Goal: Transaction & Acquisition: Purchase product/service

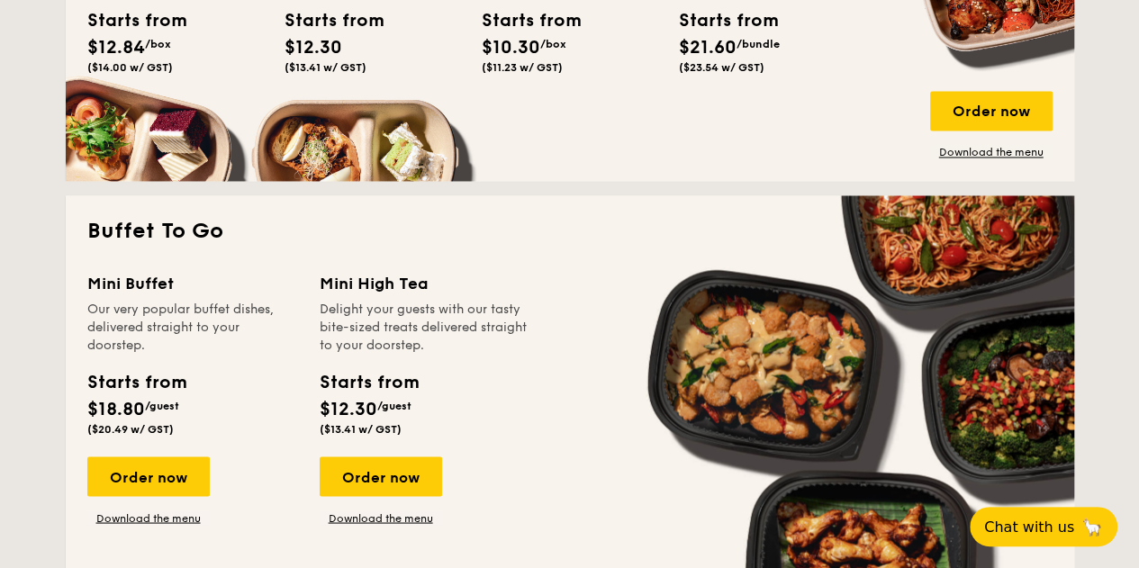
scroll to position [1441, 0]
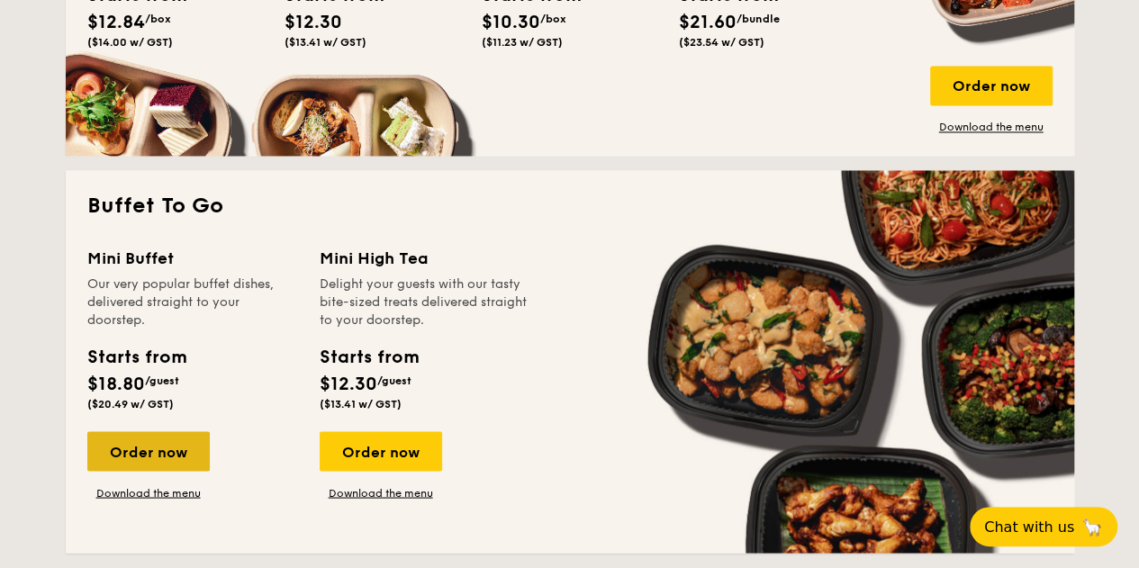
click at [153, 449] on div "Order now" at bounding box center [148, 451] width 122 height 40
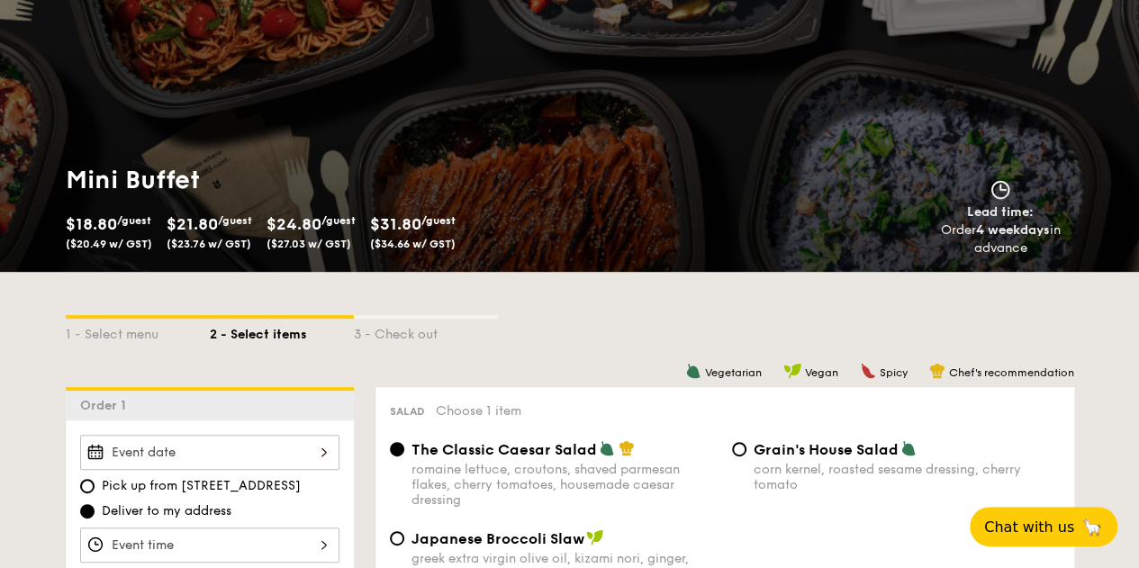
scroll to position [360, 0]
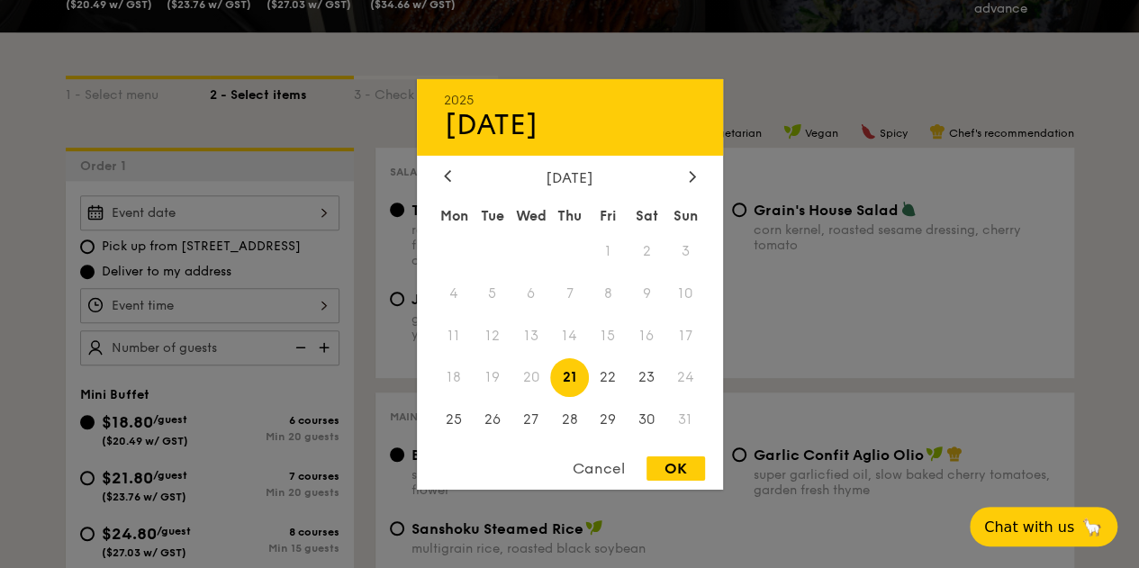
click at [309, 212] on div "2025 Aug [DATE] Tue Wed Thu Fri Sat Sun 1 2 3 4 5 6 7 8 9 10 11 12 13 14 15 16 …" at bounding box center [209, 212] width 259 height 35
click at [648, 380] on span "23" at bounding box center [647, 377] width 39 height 39
click at [676, 466] on div "OK" at bounding box center [676, 469] width 59 height 24
type input "[DATE]"
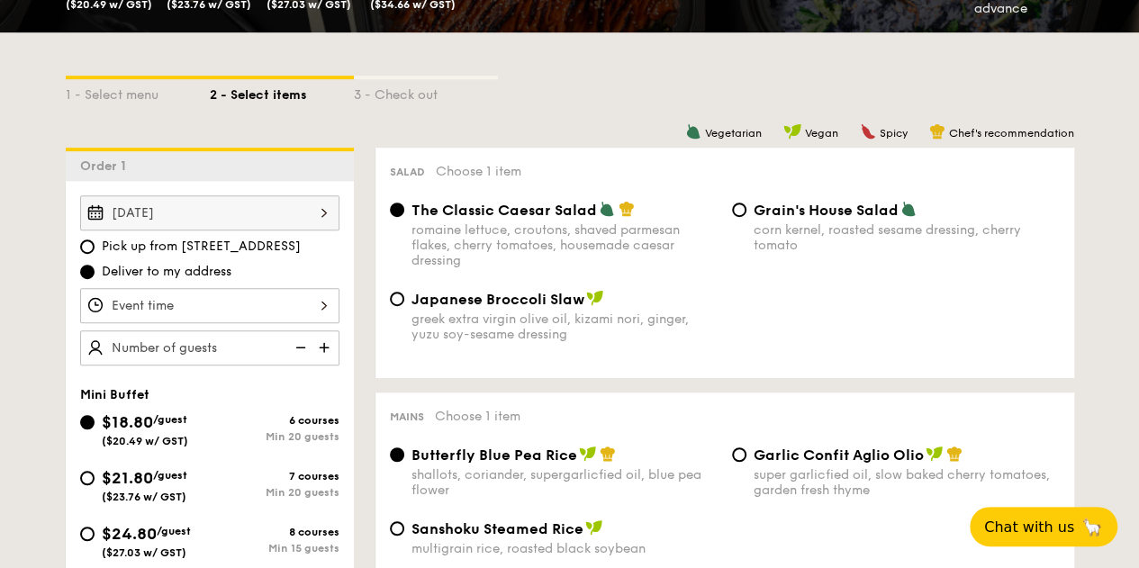
click at [241, 298] on div at bounding box center [209, 305] width 259 height 35
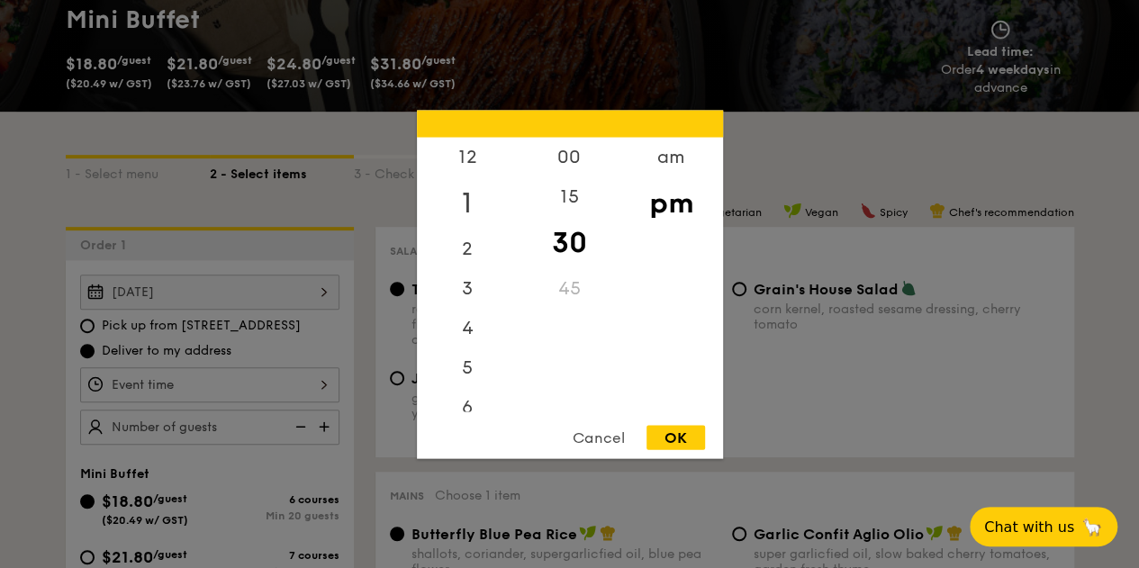
scroll to position [180, 0]
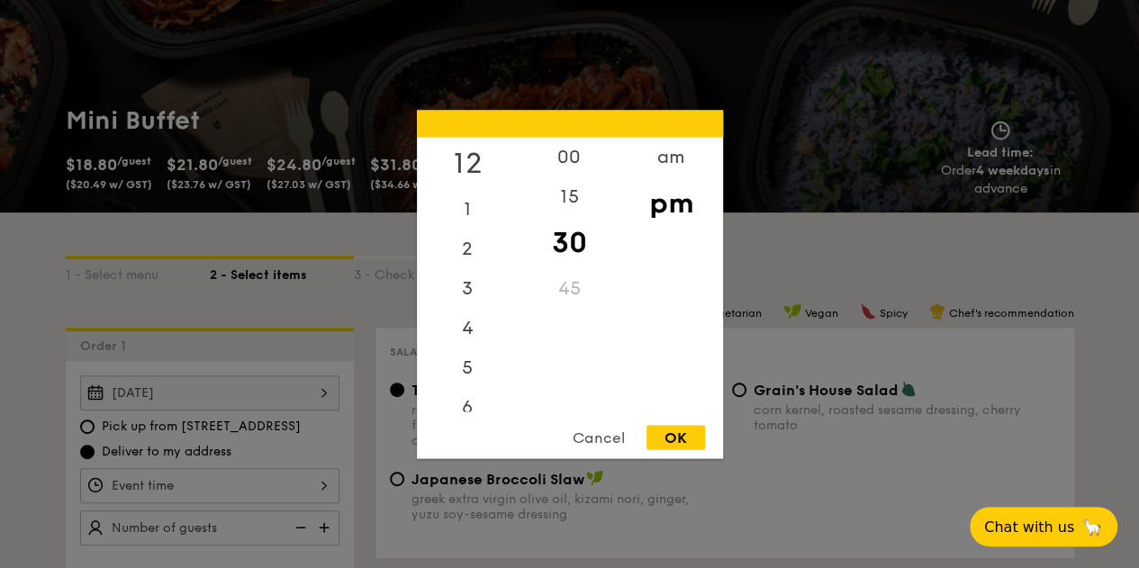
click at [470, 163] on div "12" at bounding box center [468, 163] width 102 height 52
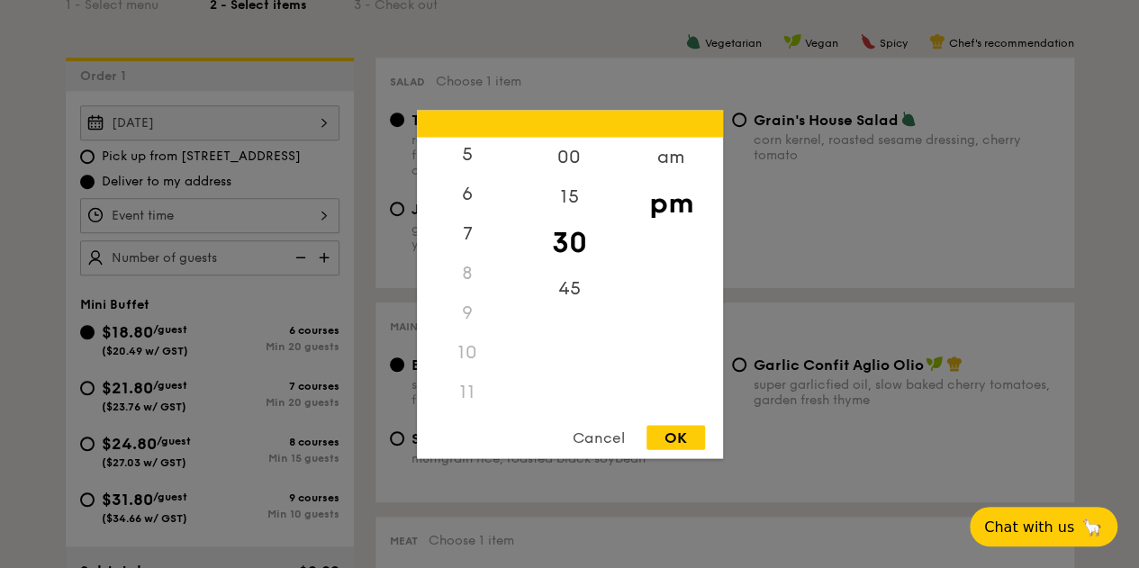
scroll to position [213, 0]
click at [666, 169] on div "am" at bounding box center [672, 163] width 102 height 52
click at [476, 403] on div "11" at bounding box center [468, 399] width 102 height 52
click at [575, 242] on div "30" at bounding box center [570, 242] width 102 height 52
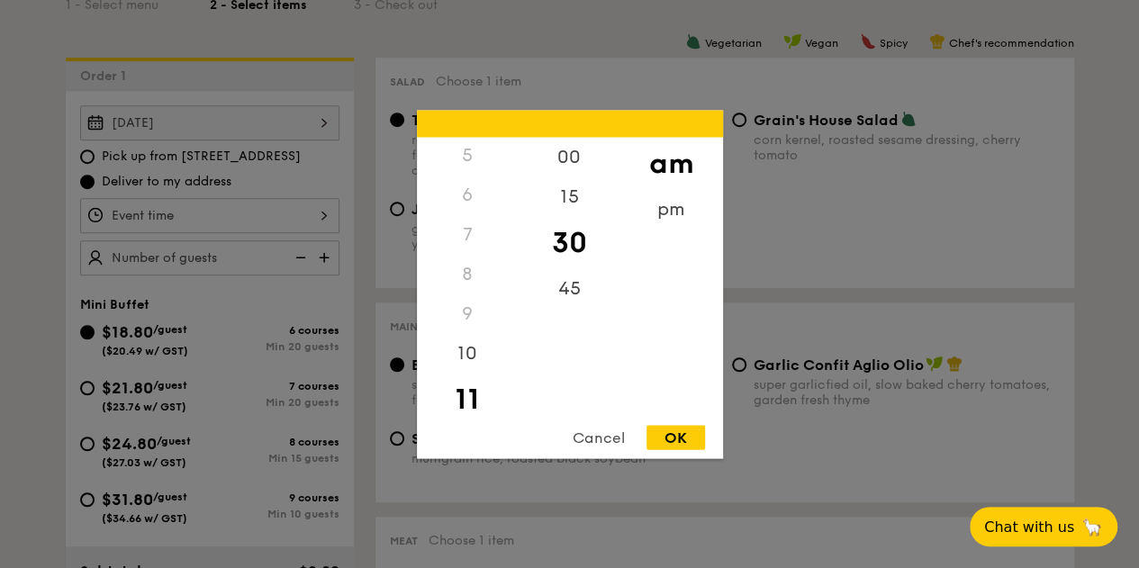
click at [686, 445] on div "OK" at bounding box center [676, 437] width 59 height 24
type input "11:30AM"
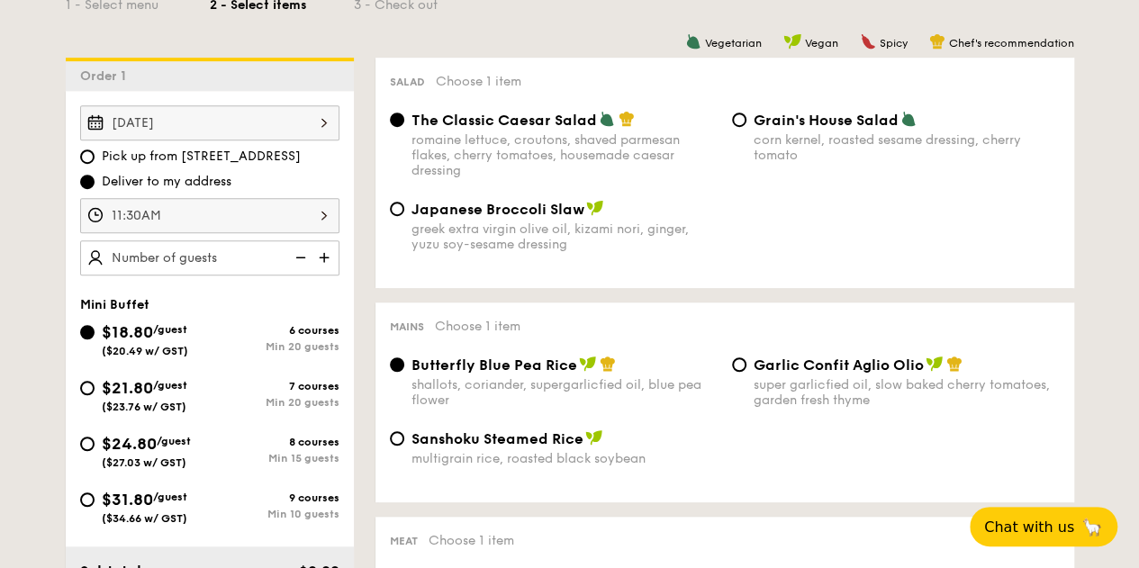
click at [99, 442] on div "$24.80 /guest ($27.03 w/ GST)" at bounding box center [145, 450] width 130 height 38
click at [95, 442] on input "$24.80 /guest ($27.03 w/ GST) 8 courses Min 15 guests" at bounding box center [87, 444] width 14 height 14
radio input "true"
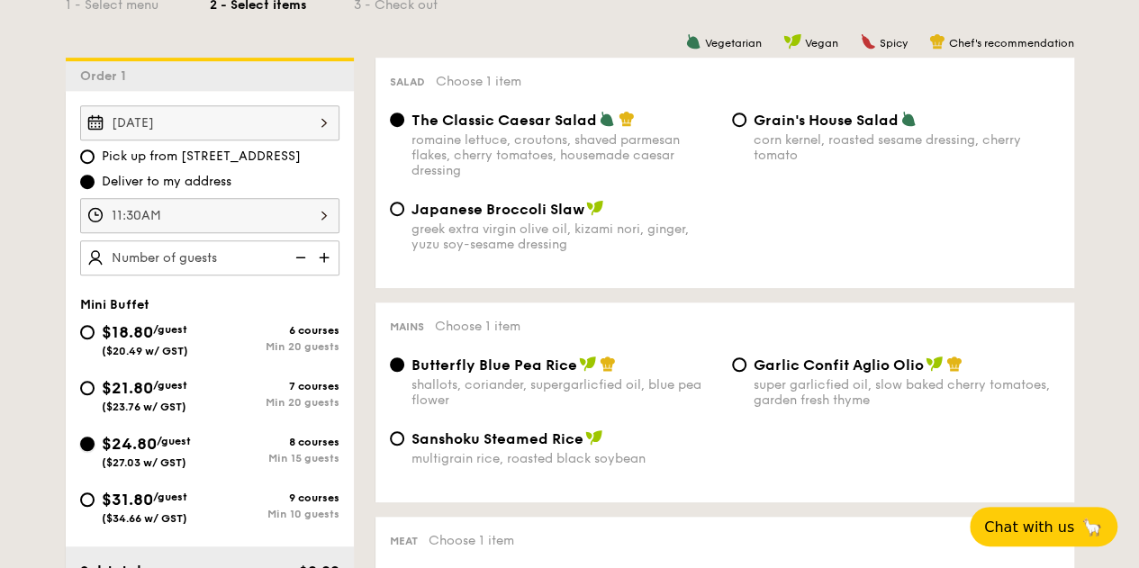
radio input "false"
radio input "true"
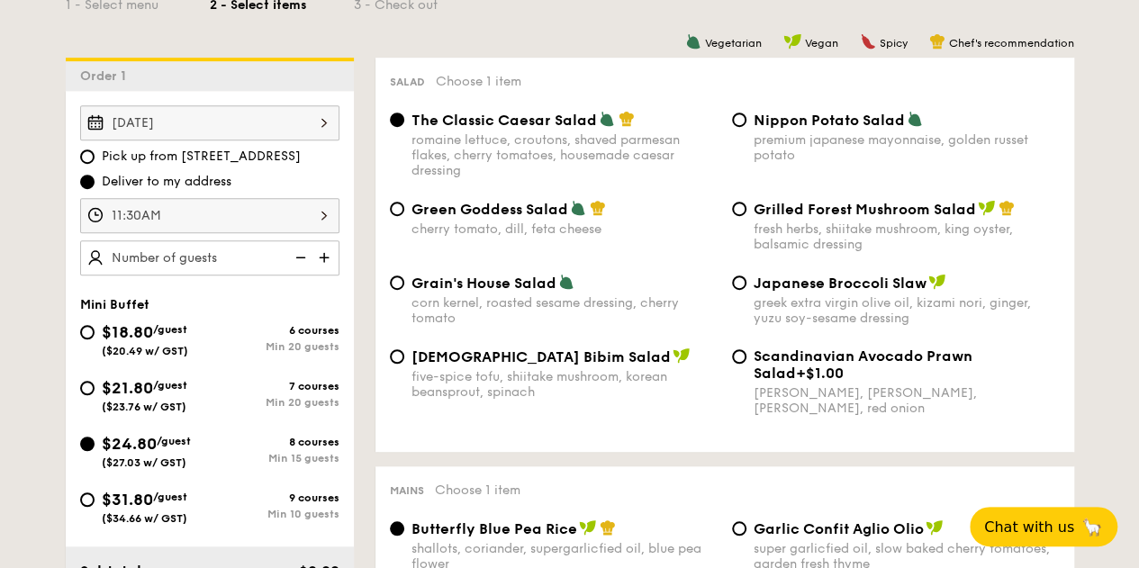
click at [324, 251] on img at bounding box center [326, 257] width 27 height 34
click at [303, 256] on img at bounding box center [298, 257] width 27 height 34
type input "15 guests"
click at [495, 213] on span "Green Goddess Salad" at bounding box center [490, 209] width 157 height 17
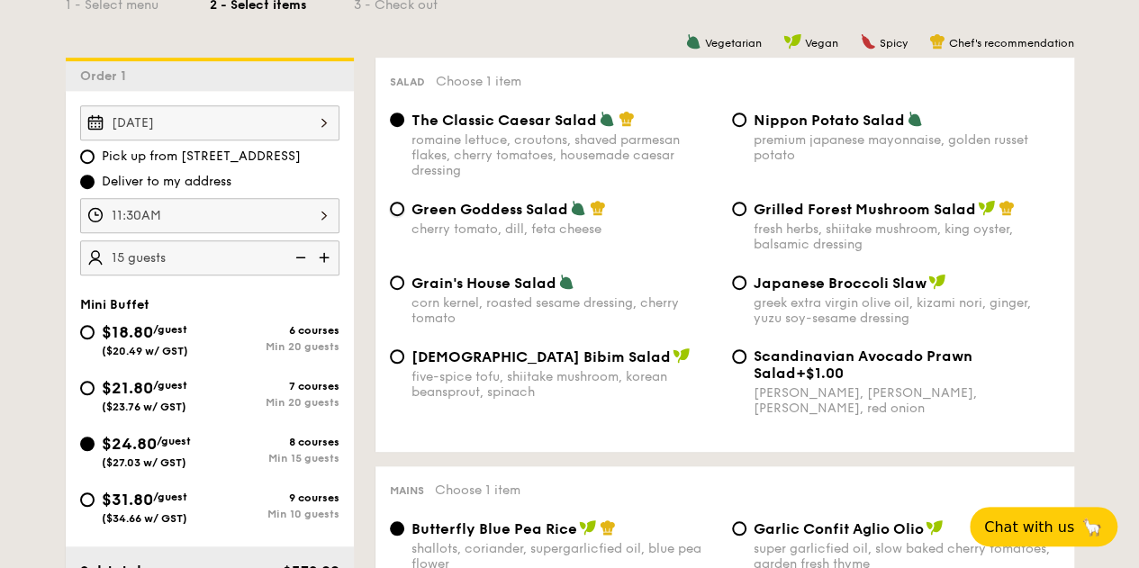
click at [404, 213] on input "Green Goddess Salad cherry tomato, [PERSON_NAME], feta cheese" at bounding box center [397, 209] width 14 height 14
radio input "true"
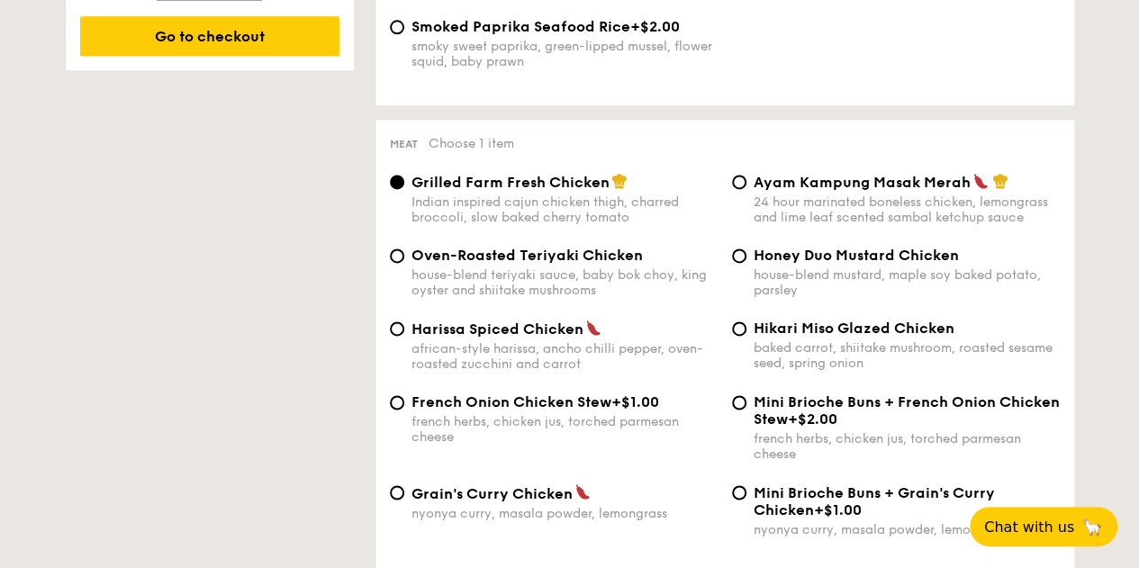
scroll to position [1261, 0]
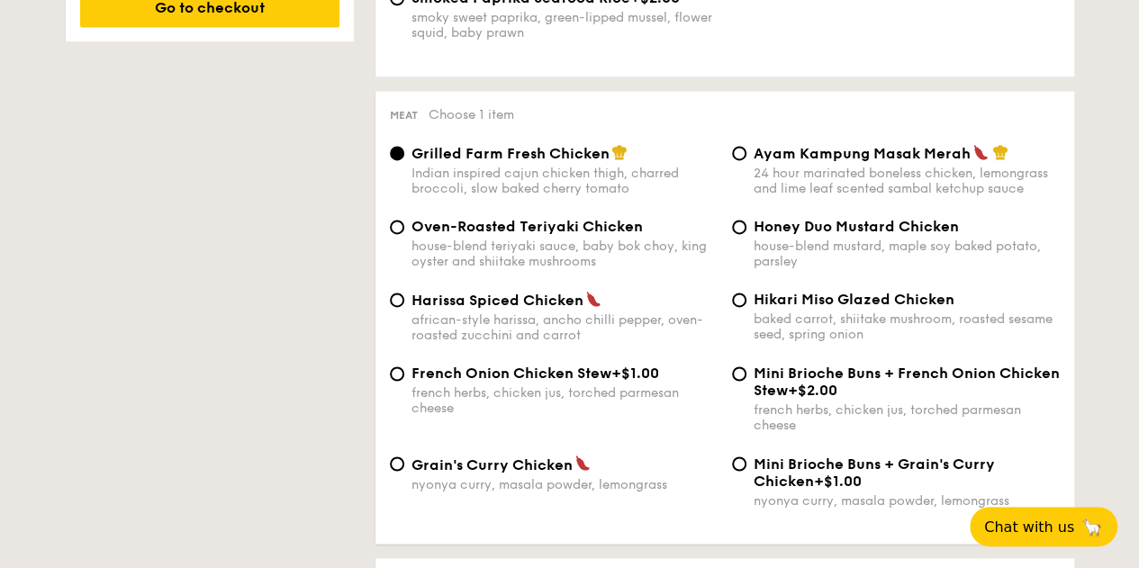
click at [747, 304] on div "Hikari Miso Glazed Chicken baked carrot, shiitake mushroom, roasted sesame seed…" at bounding box center [896, 316] width 342 height 51
click at [742, 305] on input "Hikari Miso Glazed Chicken baked carrot, shiitake mushroom, roasted sesame seed…" at bounding box center [739, 300] width 14 height 14
radio input "true"
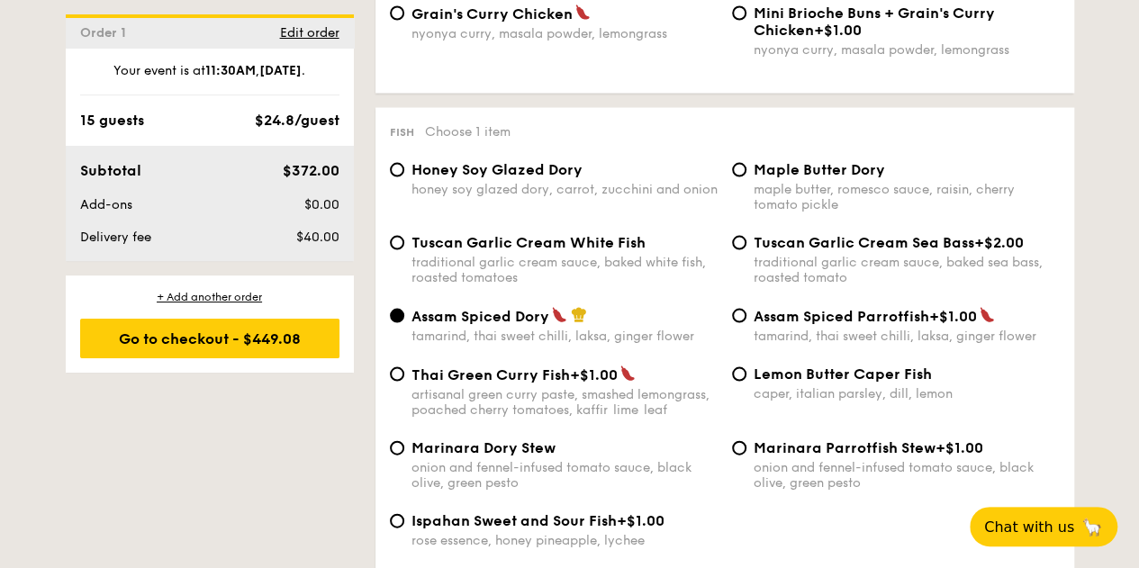
scroll to position [1801, 0]
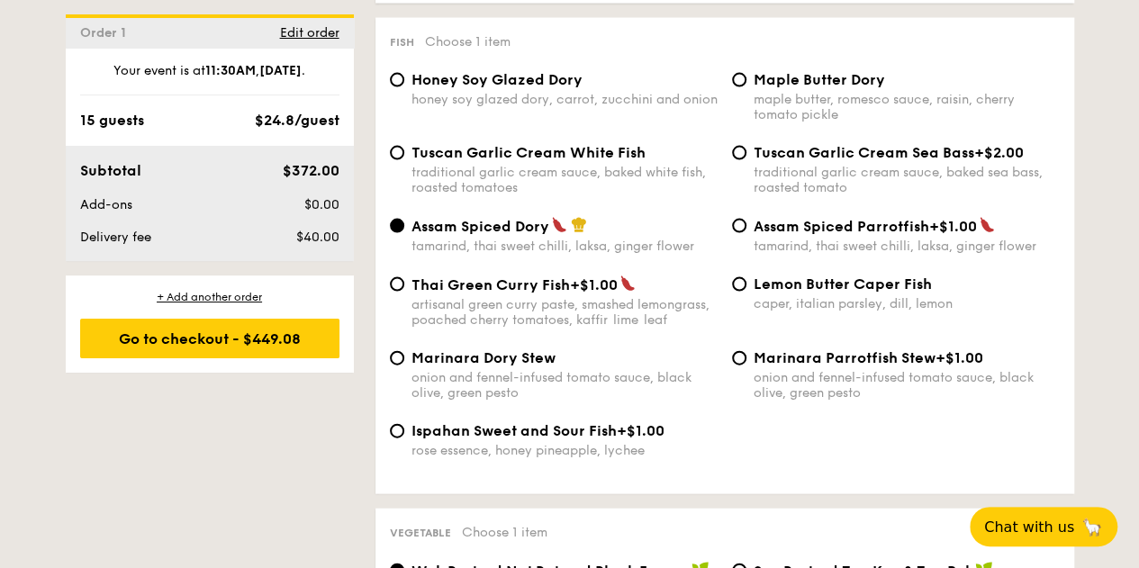
click at [494, 159] on span "Tuscan Garlic Cream White Fish" at bounding box center [529, 152] width 234 height 17
click at [404, 159] on input "Tuscan Garlic Cream White Fish traditional garlic cream sauce, baked white fish…" at bounding box center [397, 153] width 14 height 14
radio input "true"
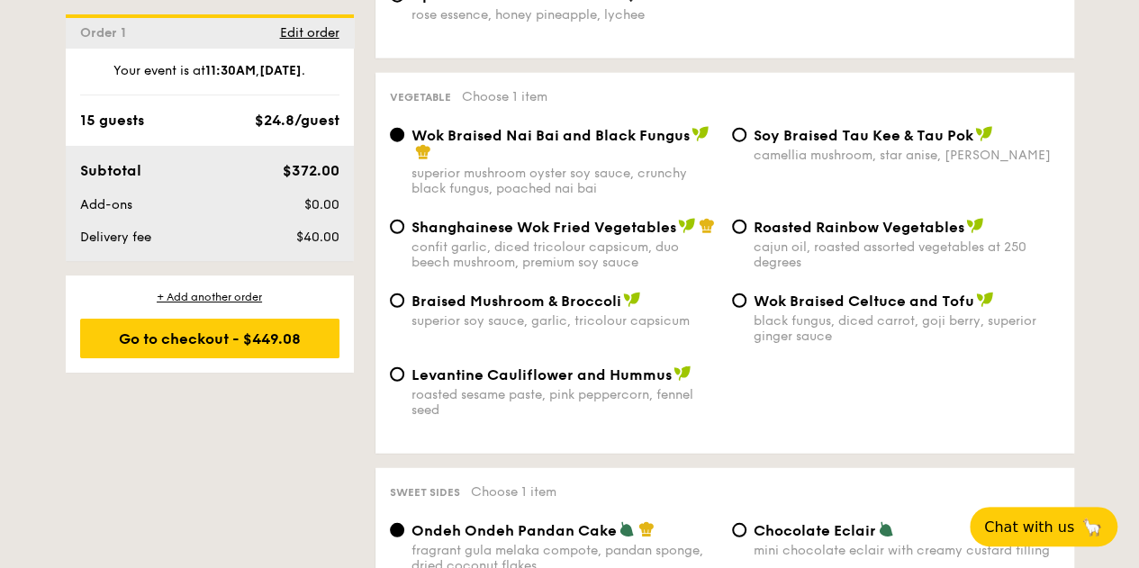
scroll to position [2251, 0]
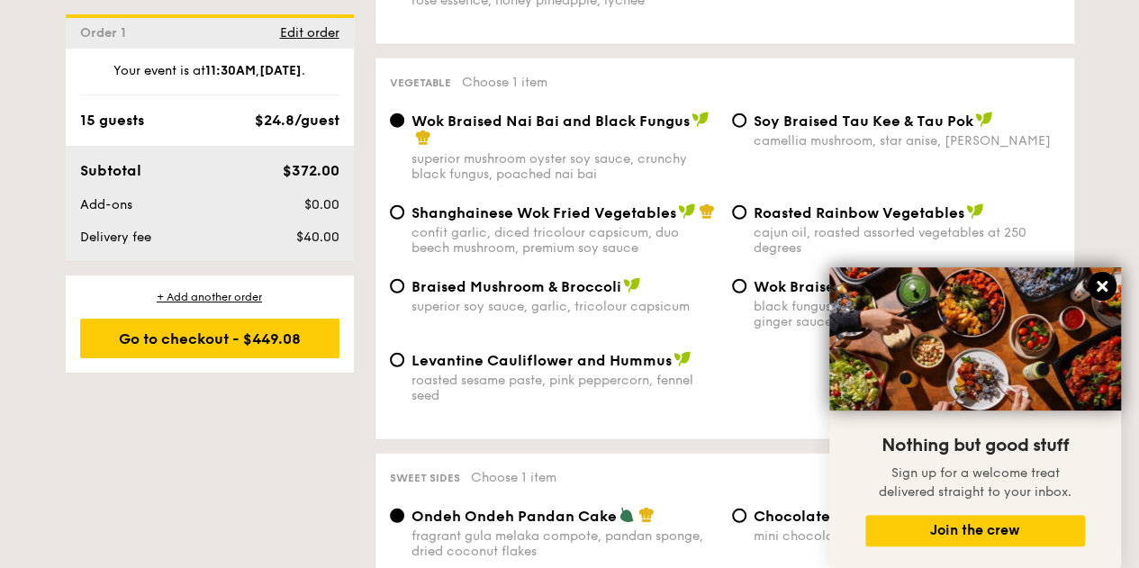
click at [1106, 280] on icon at bounding box center [1102, 286] width 16 height 16
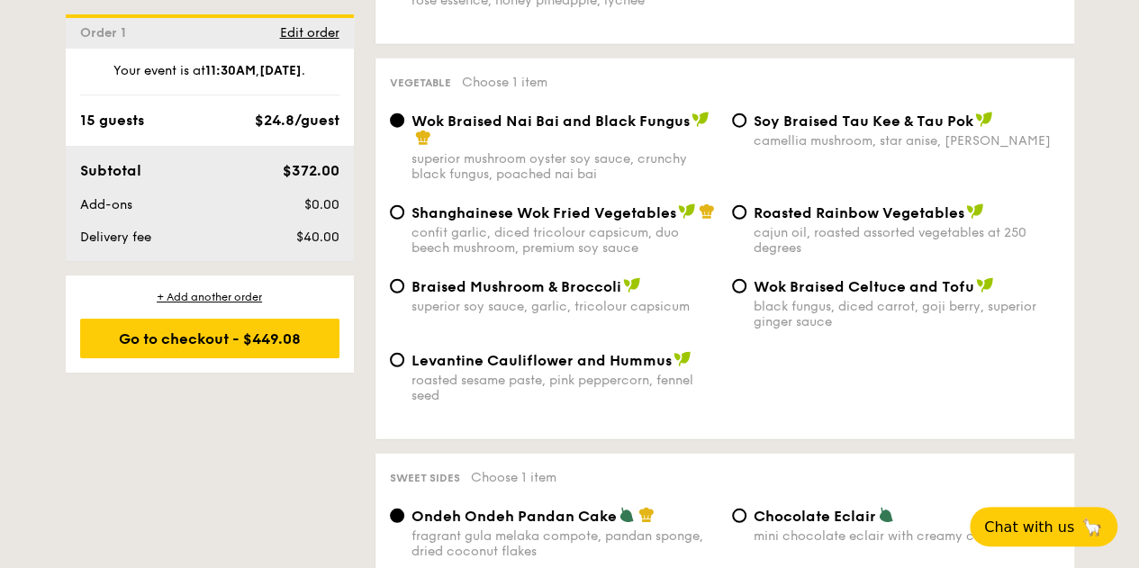
click at [811, 295] on span "Wok Braised Celtuce and Tofu" at bounding box center [864, 286] width 221 height 17
click at [747, 294] on input "Wok Braised Celtuce and Tofu black fungus, diced carrot, goji [PERSON_NAME], su…" at bounding box center [739, 286] width 14 height 14
radio input "true"
click at [573, 295] on span "Braised Mushroom & Broccoli" at bounding box center [517, 286] width 210 height 17
click at [404, 294] on input "Braised Mushroom & Broccoli superior soy sauce, garlic, tricolour capsicum" at bounding box center [397, 286] width 14 height 14
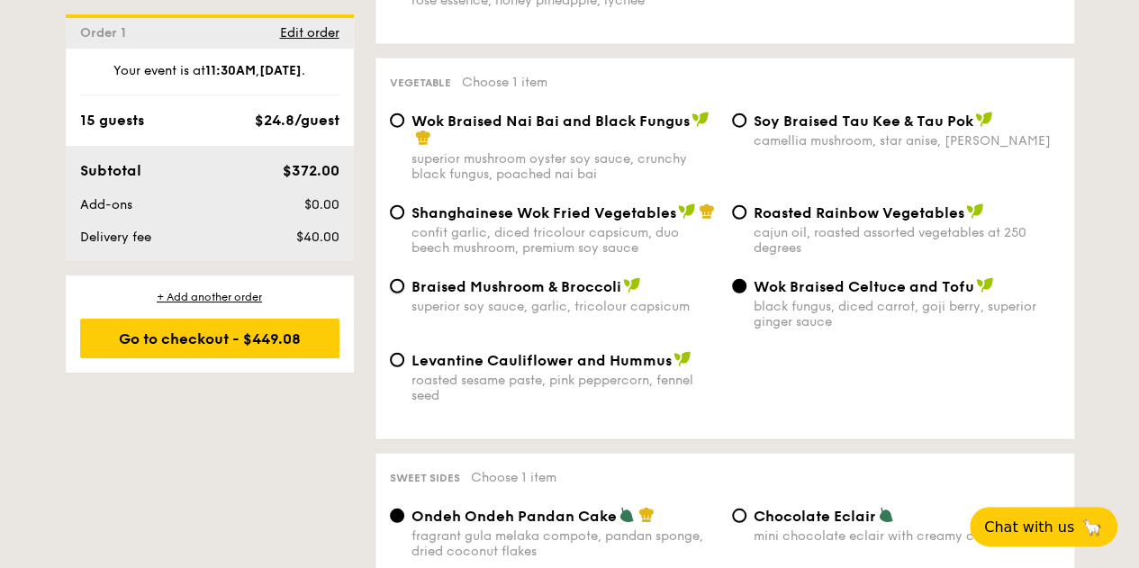
radio input "true"
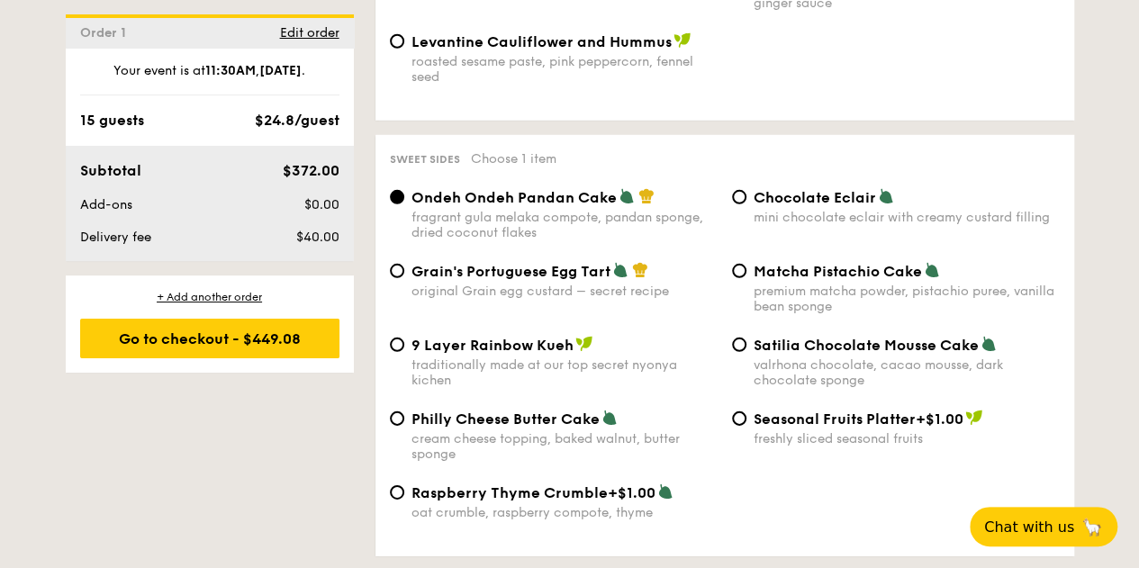
scroll to position [2612, 0]
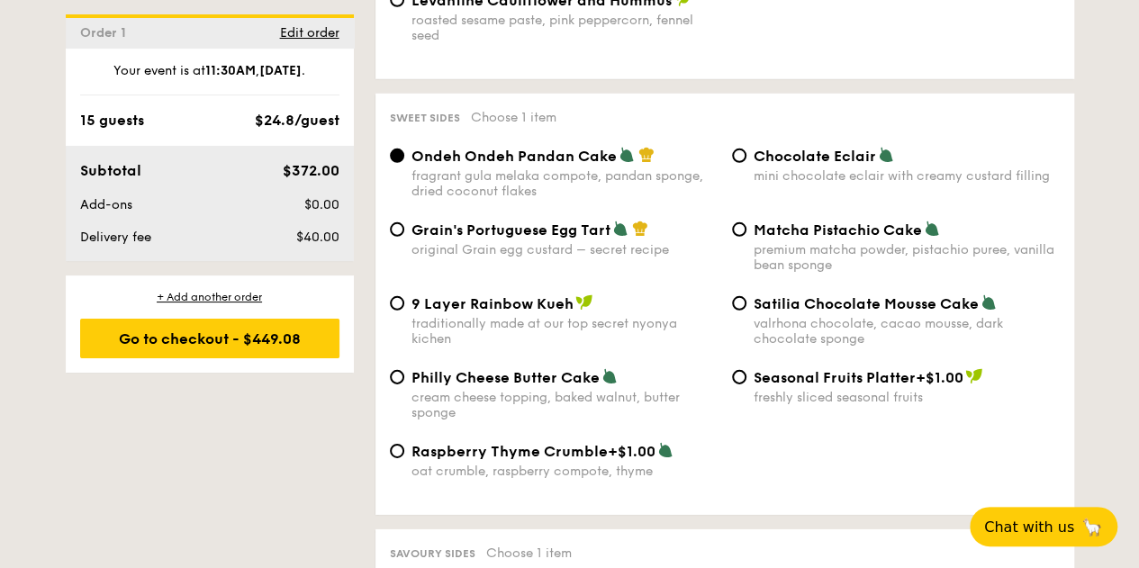
click at [760, 386] on span "Seasonal Fruits Platter" at bounding box center [835, 377] width 162 height 17
click at [747, 385] on input "Seasonal Fruits Platter +$1.00 freshly sliced seasonal fruits" at bounding box center [739, 377] width 14 height 14
radio input "true"
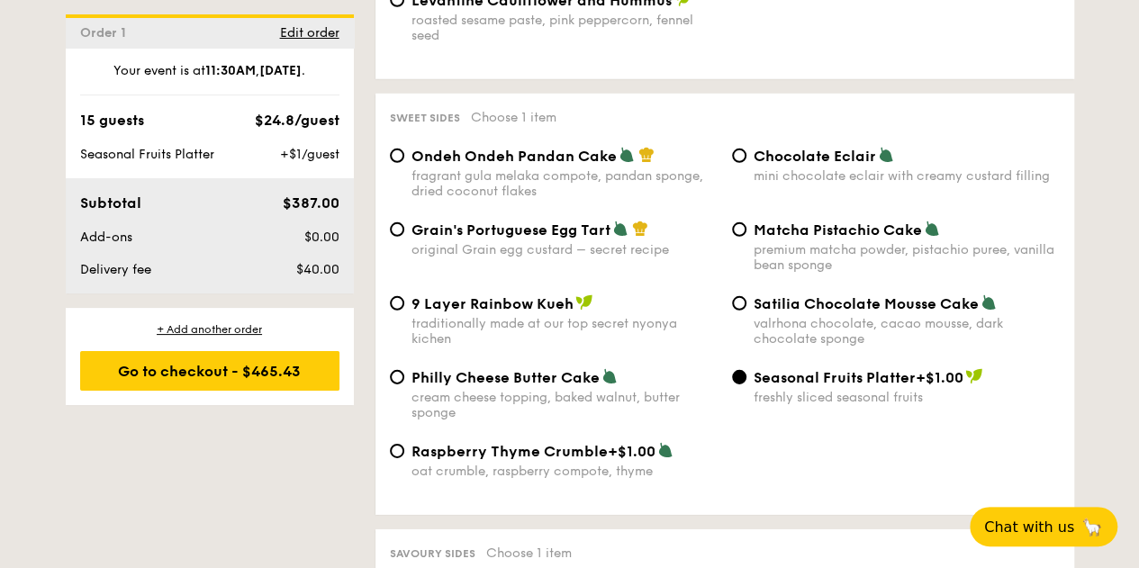
click at [554, 239] on span "Grain's Portuguese Egg Tart" at bounding box center [511, 230] width 199 height 17
click at [404, 237] on input "Grain's Portuguese Egg Tart original Grain egg custard – secret recipe" at bounding box center [397, 229] width 14 height 14
radio input "true"
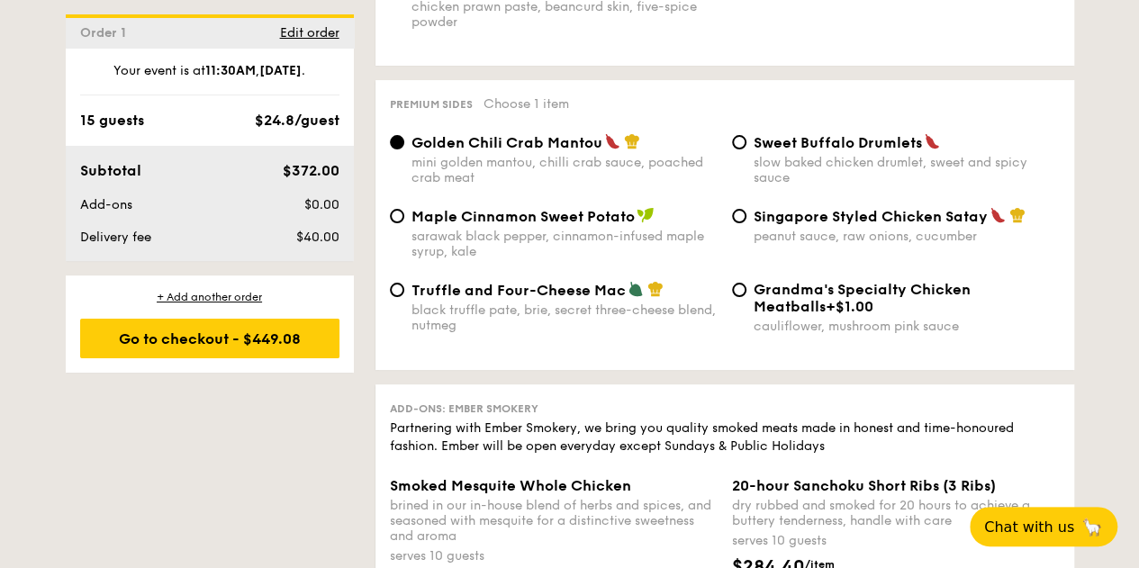
scroll to position [3422, 0]
click at [746, 233] on div "Singapore Styled Chicken Satay peanut sauce, raw onions, cucumber" at bounding box center [896, 225] width 342 height 37
click at [740, 223] on input "Singapore Styled Chicken Satay peanut sauce, raw onions, cucumber" at bounding box center [739, 216] width 14 height 14
radio input "true"
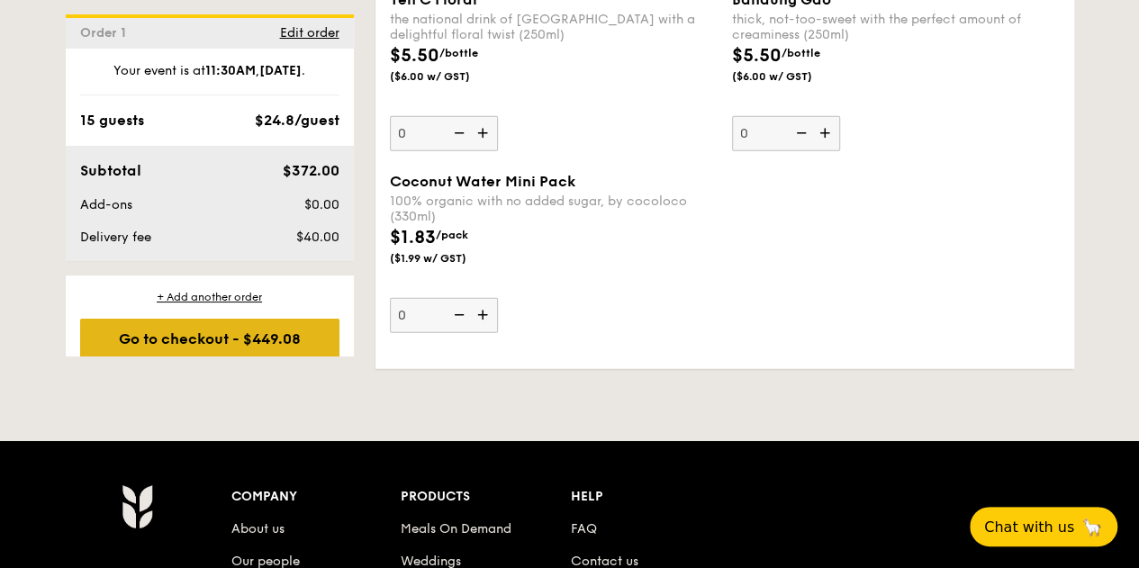
scroll to position [5551, 0]
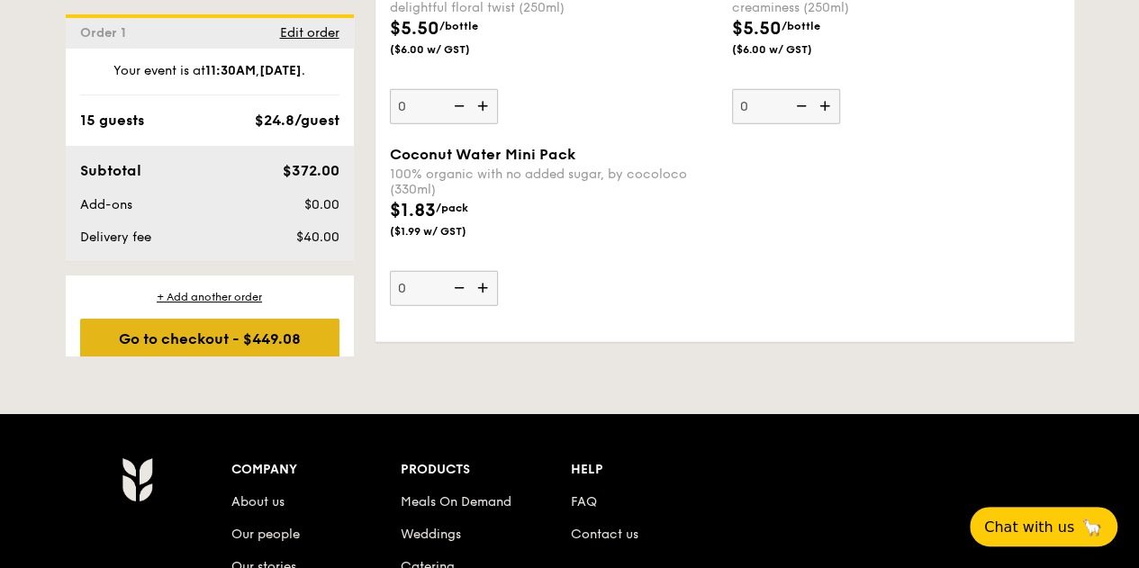
click at [198, 335] on div "Go to checkout - $449.08" at bounding box center [209, 339] width 259 height 40
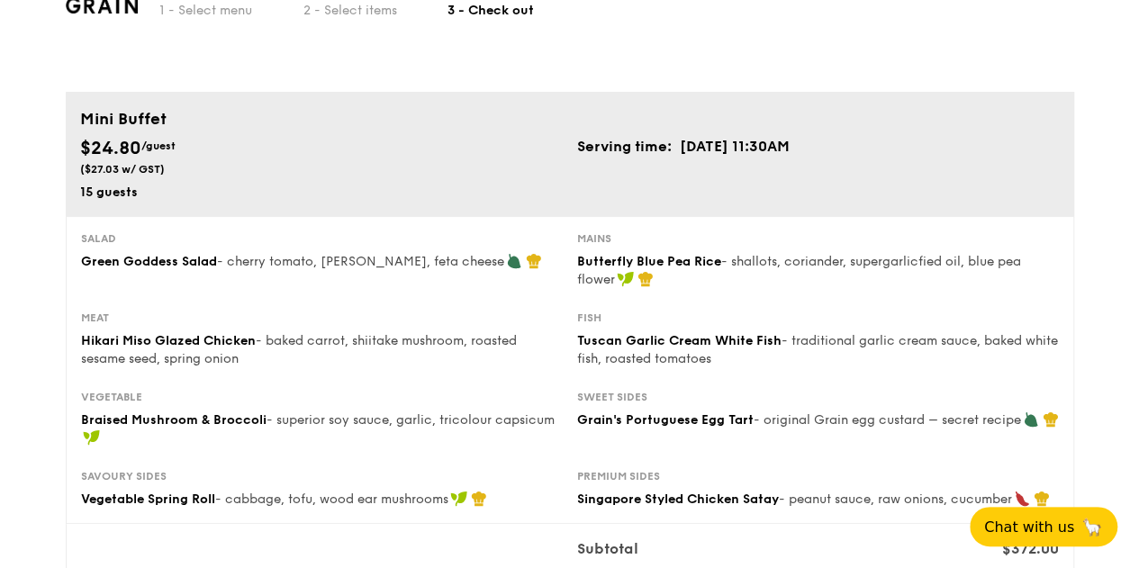
scroll to position [90, 0]
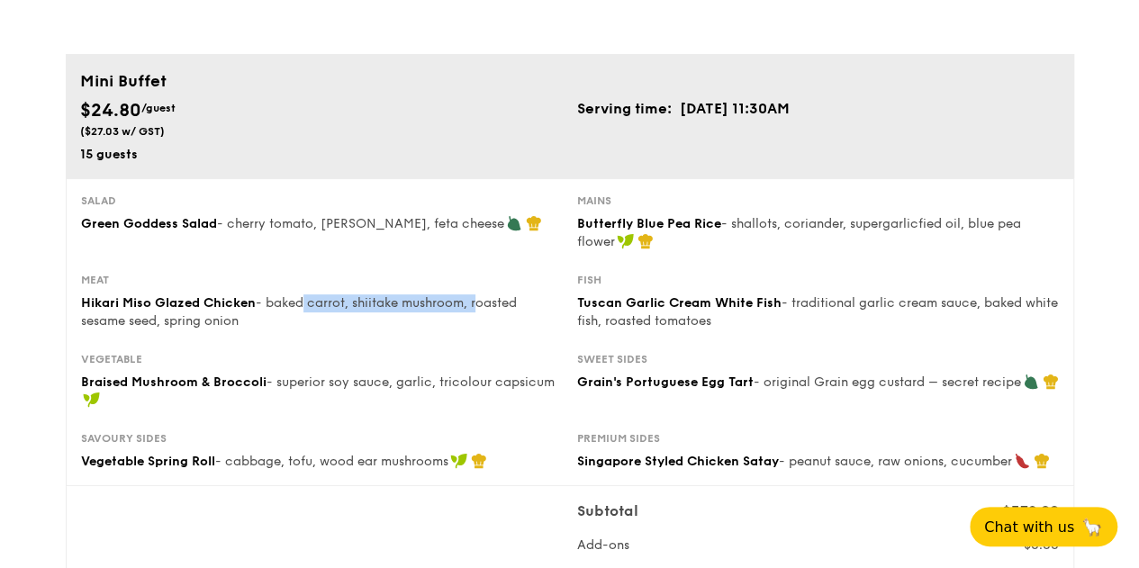
drag, startPoint x: 299, startPoint y: 305, endPoint x: 475, endPoint y: 309, distance: 175.7
click at [475, 309] on span "- baked carrot, shiitake mushroom, roasted sesame seed, spring onion" at bounding box center [299, 311] width 436 height 33
click at [400, 304] on span "- baked carrot, shiitake mushroom, roasted sesame seed, spring onion" at bounding box center [299, 311] width 436 height 33
drag, startPoint x: 291, startPoint y: 303, endPoint x: 378, endPoint y: 318, distance: 88.5
click at [378, 318] on div "Hikari Miso Glazed Chicken - baked carrot, shiitake mushroom, roasted sesame se…" at bounding box center [322, 312] width 482 height 36
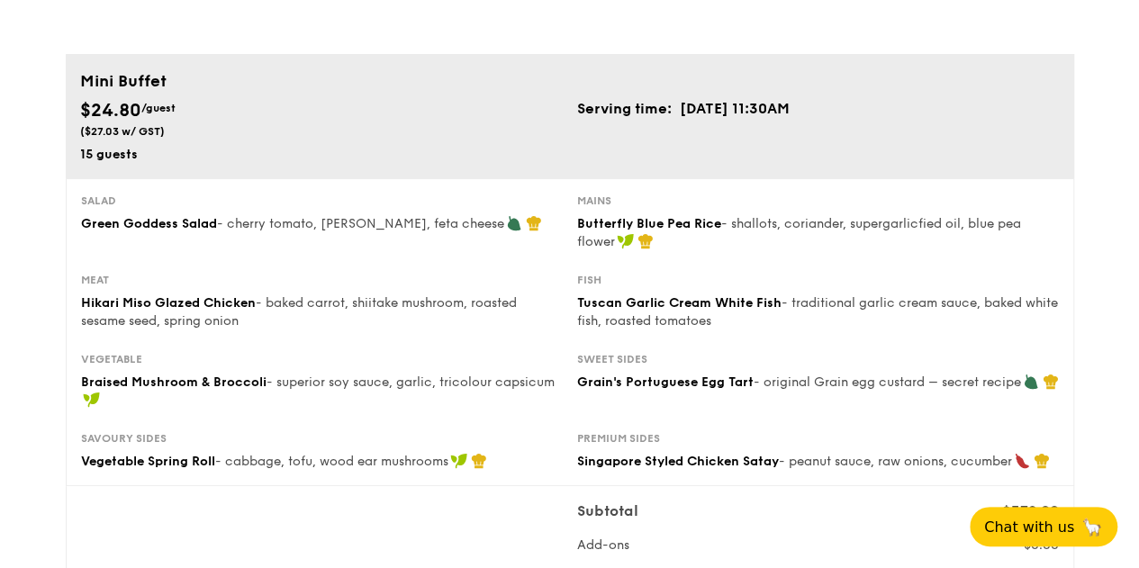
click at [378, 318] on div "Hikari Miso Glazed Chicken - baked carrot, shiitake mushroom, roasted sesame se…" at bounding box center [322, 312] width 482 height 36
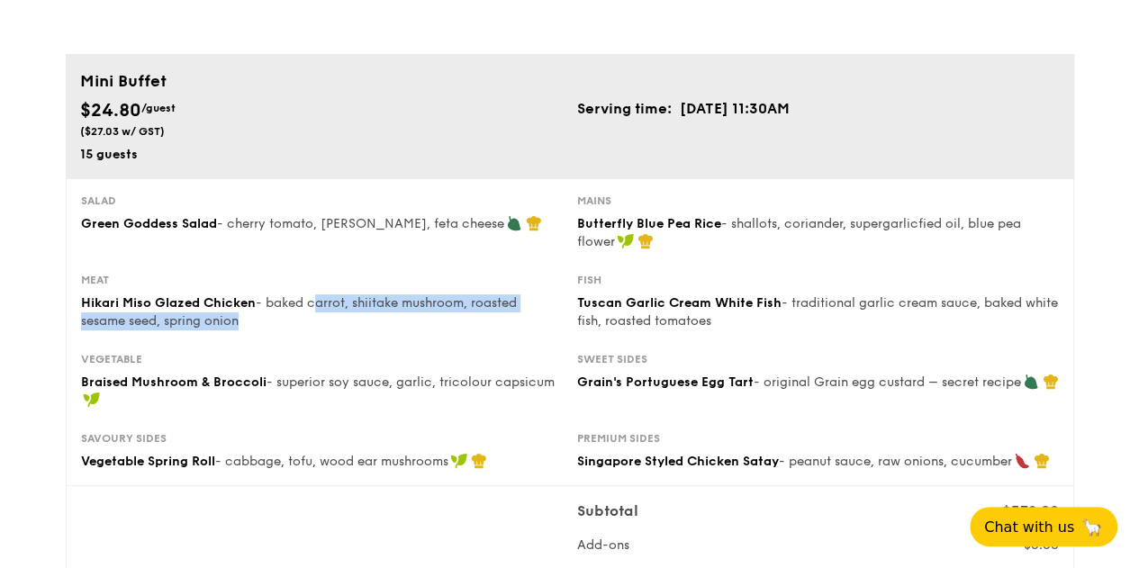
drag, startPoint x: 313, startPoint y: 300, endPoint x: 334, endPoint y: 323, distance: 31.3
click at [334, 323] on div "Hikari Miso Glazed Chicken - baked carrot, shiitake mushroom, roasted sesame se…" at bounding box center [322, 312] width 482 height 36
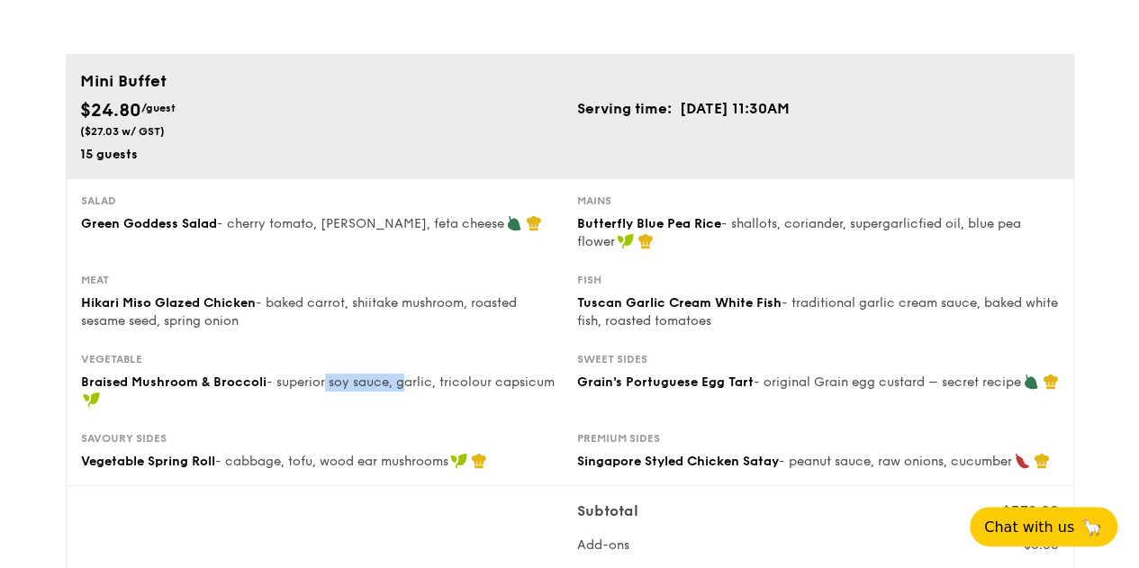
drag, startPoint x: 322, startPoint y: 380, endPoint x: 400, endPoint y: 383, distance: 78.4
click at [400, 383] on span "- superior soy sauce, garlic, tricolour capsicum" at bounding box center [411, 382] width 288 height 15
drag, startPoint x: 283, startPoint y: 451, endPoint x: 369, endPoint y: 452, distance: 86.5
click at [368, 452] on div "Savoury sides Vegetable Spring Roll - cabbage, tofu, wood ear mushrooms" at bounding box center [322, 451] width 482 height 40
drag, startPoint x: 838, startPoint y: 221, endPoint x: 881, endPoint y: 221, distance: 42.3
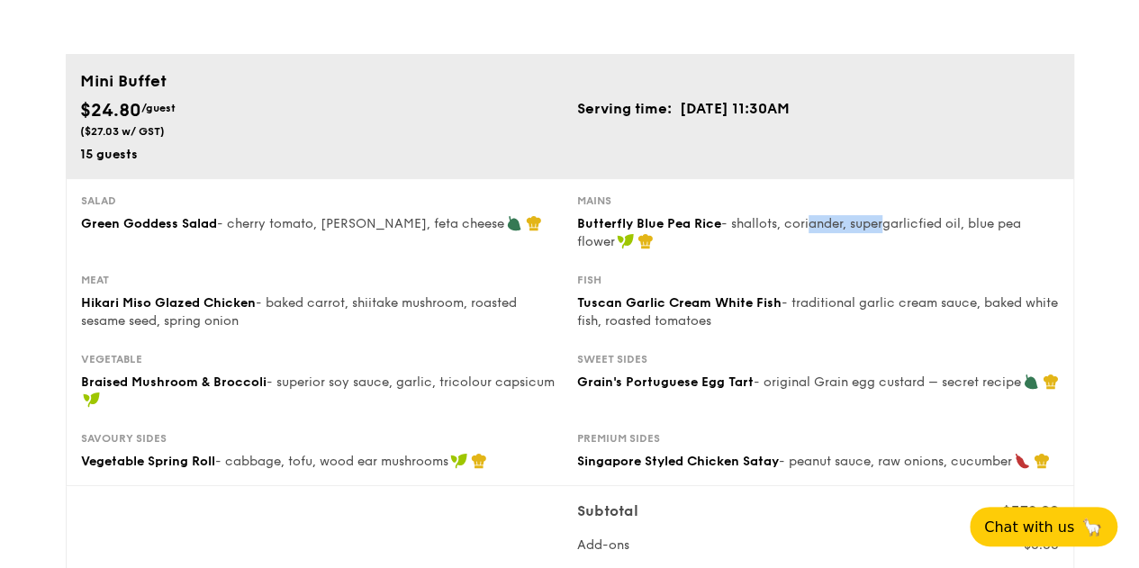
click at [881, 221] on span "- shallots, coriander, supergarlicfied oil, blue pea flower" at bounding box center [799, 232] width 444 height 33
drag, startPoint x: 884, startPoint y: 298, endPoint x: 900, endPoint y: 298, distance: 15.3
click at [900, 298] on span "- traditional garlic cream sauce, baked white fish, roasted tomatoes" at bounding box center [817, 311] width 481 height 33
drag, startPoint x: 794, startPoint y: 385, endPoint x: 848, endPoint y: 377, distance: 54.5
click at [848, 377] on span "- original Grain egg custard – secret recipe" at bounding box center [887, 382] width 267 height 15
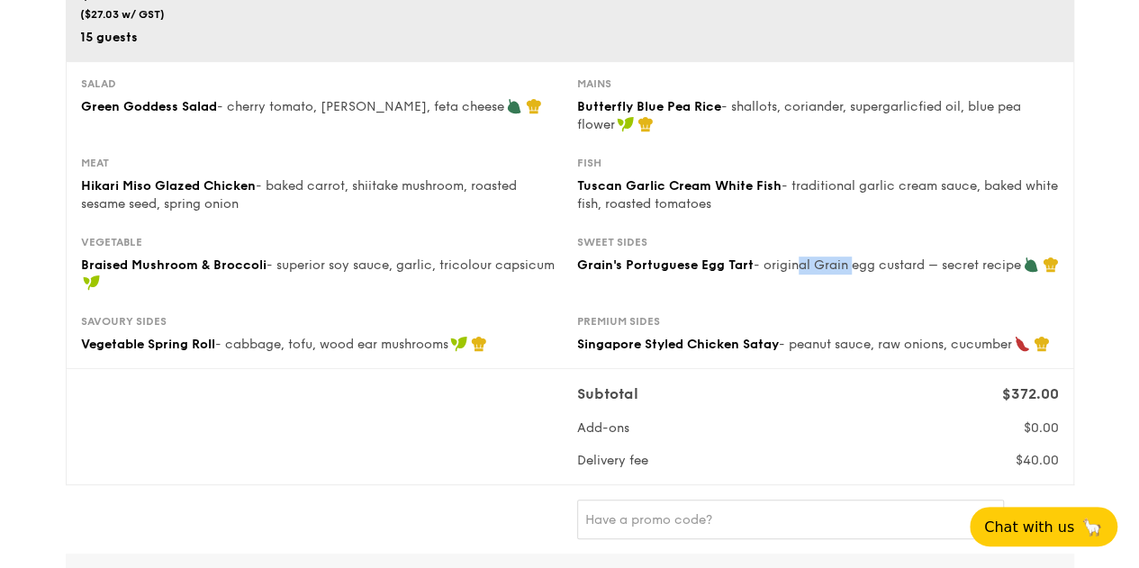
scroll to position [180, 0]
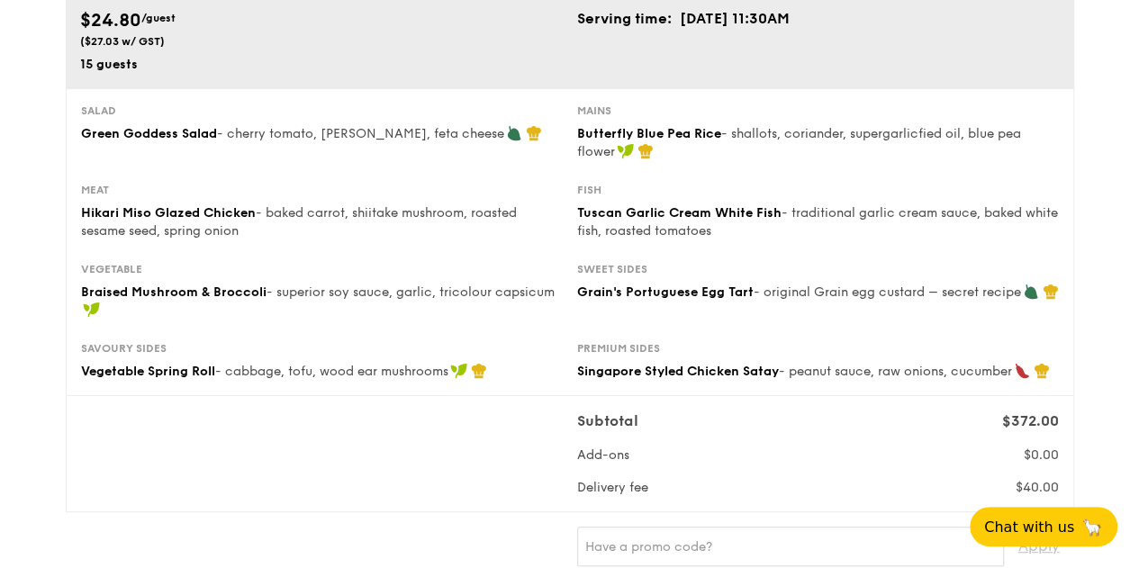
click at [362, 452] on div "Subtotal $372.00 Add-ons $0.00 Delivery fee $40.00" at bounding box center [570, 454] width 992 height 86
drag, startPoint x: 257, startPoint y: 130, endPoint x: 361, endPoint y: 127, distance: 104.5
click at [361, 127] on span "- cherry tomato, [PERSON_NAME], feta cheese" at bounding box center [360, 133] width 287 height 15
drag, startPoint x: 342, startPoint y: 210, endPoint x: 412, endPoint y: 210, distance: 70.2
click at [412, 210] on span "- baked carrot, shiitake mushroom, roasted sesame seed, spring onion" at bounding box center [299, 221] width 436 height 33
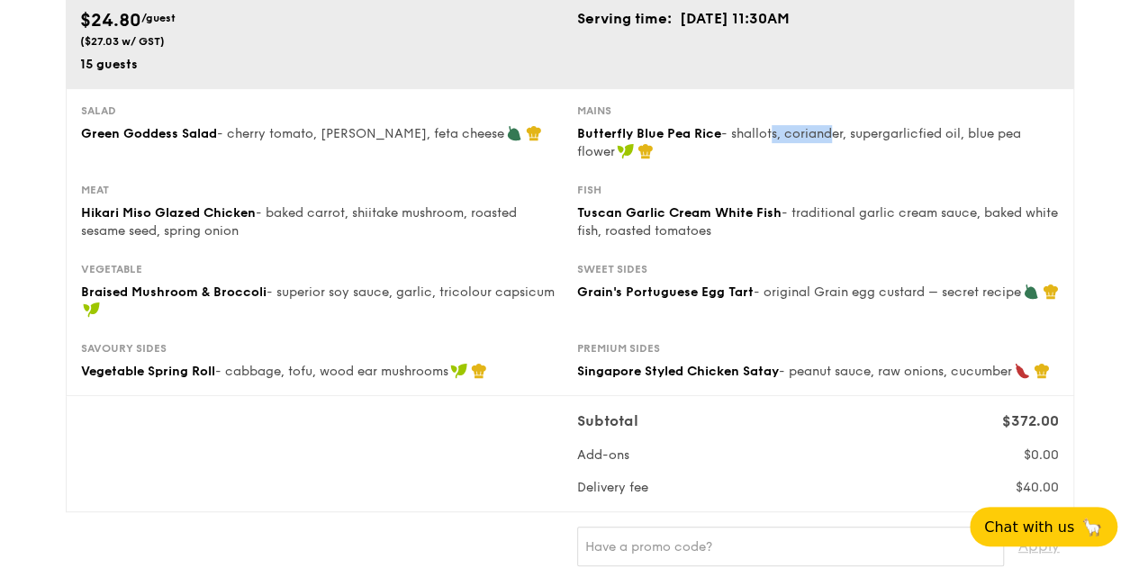
drag, startPoint x: 769, startPoint y: 122, endPoint x: 828, endPoint y: 122, distance: 58.5
click at [828, 122] on div "Mains Butterfly Blue Pea Rice - shallots, coriander, supergarlicfied oil, blue …" at bounding box center [818, 133] width 482 height 58
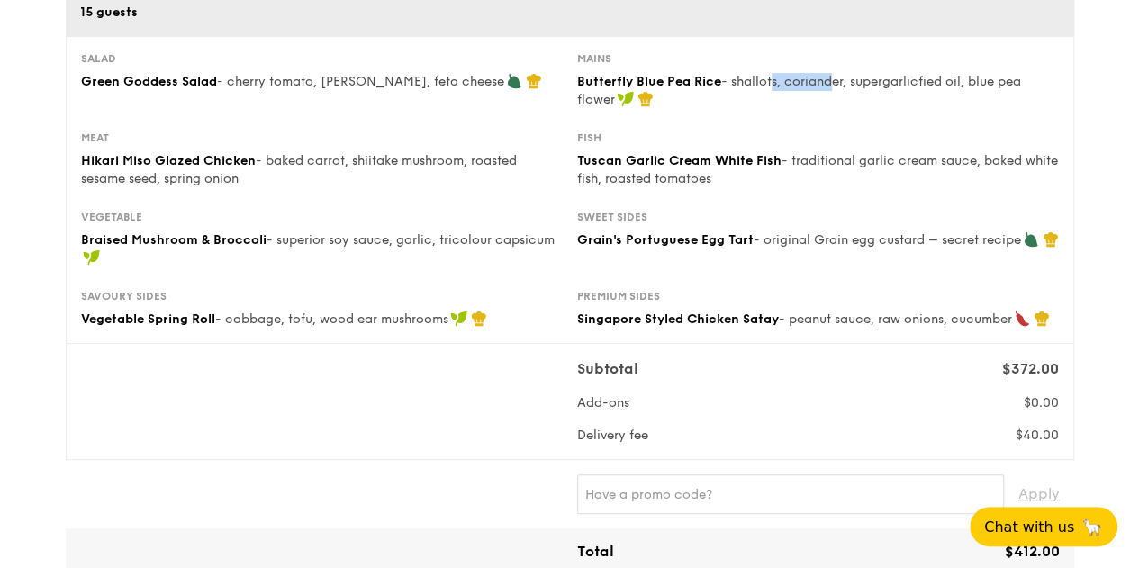
scroll to position [270, 0]
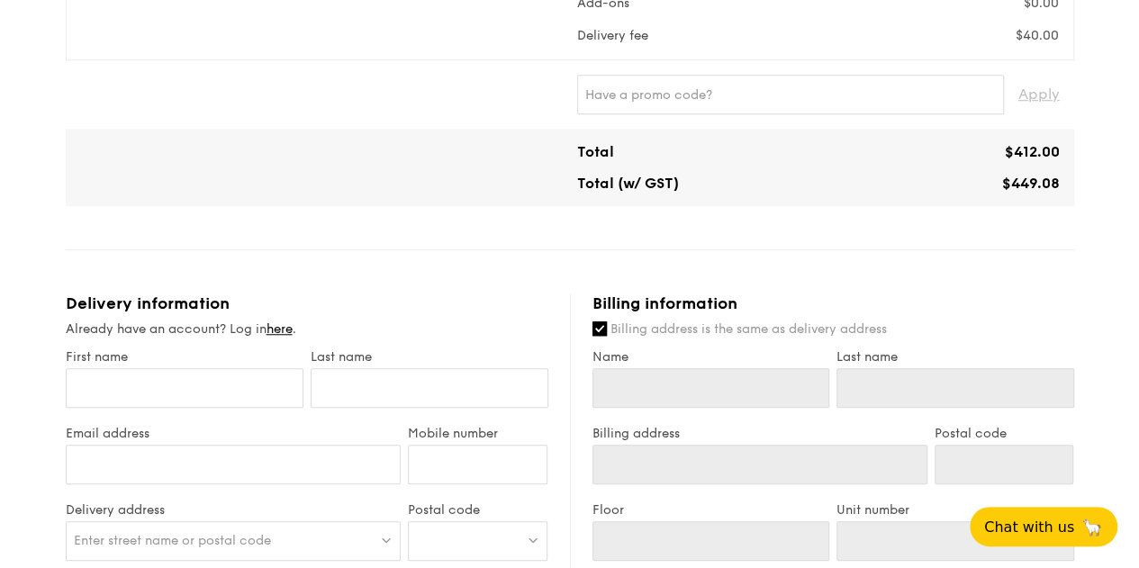
scroll to position [720, 0]
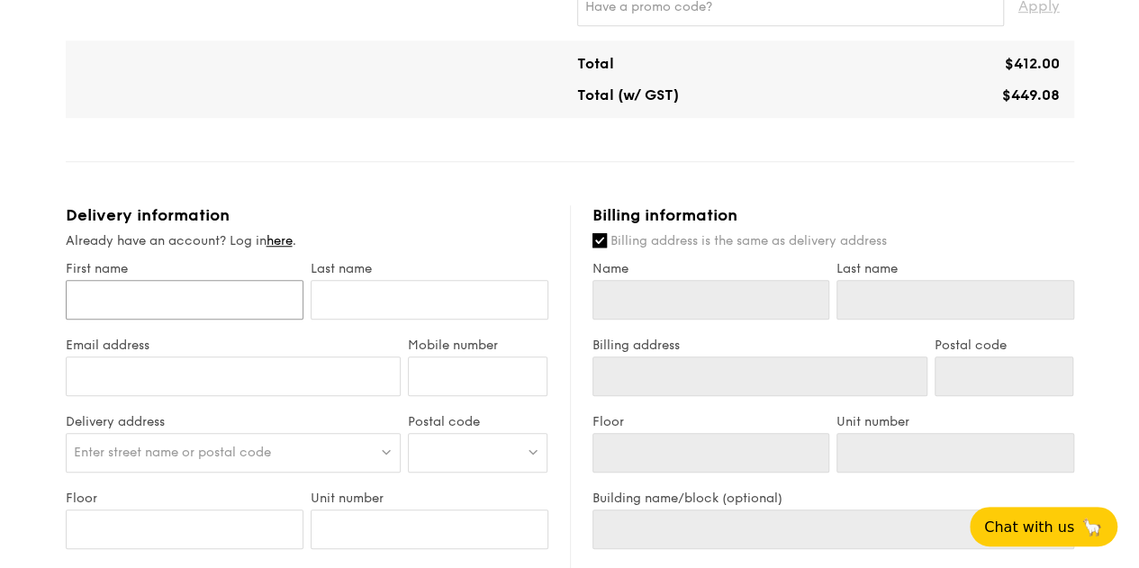
click at [240, 296] on input "First name" at bounding box center [185, 300] width 238 height 40
type input "F"
type input "Fa"
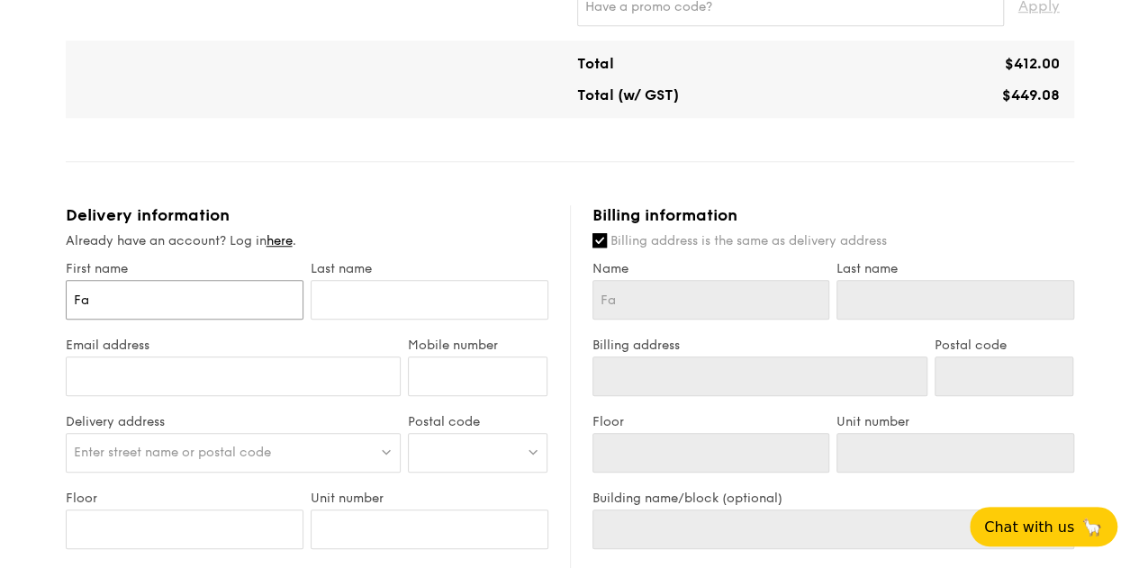
type input "Fai"
type input "Fait"
type input "Faith"
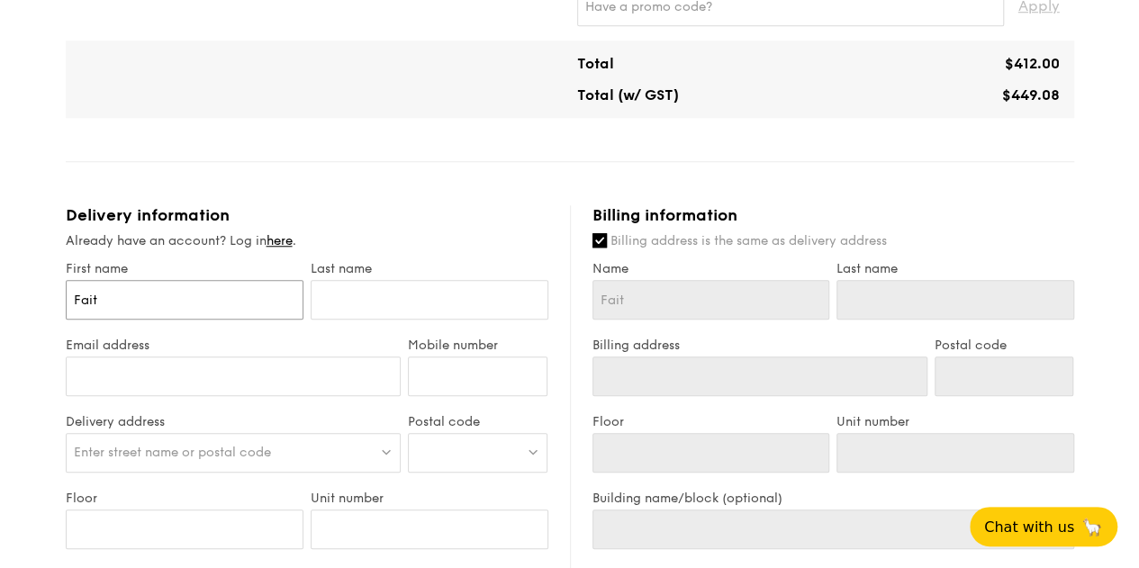
type input "Faith"
type input "L"
type input "La"
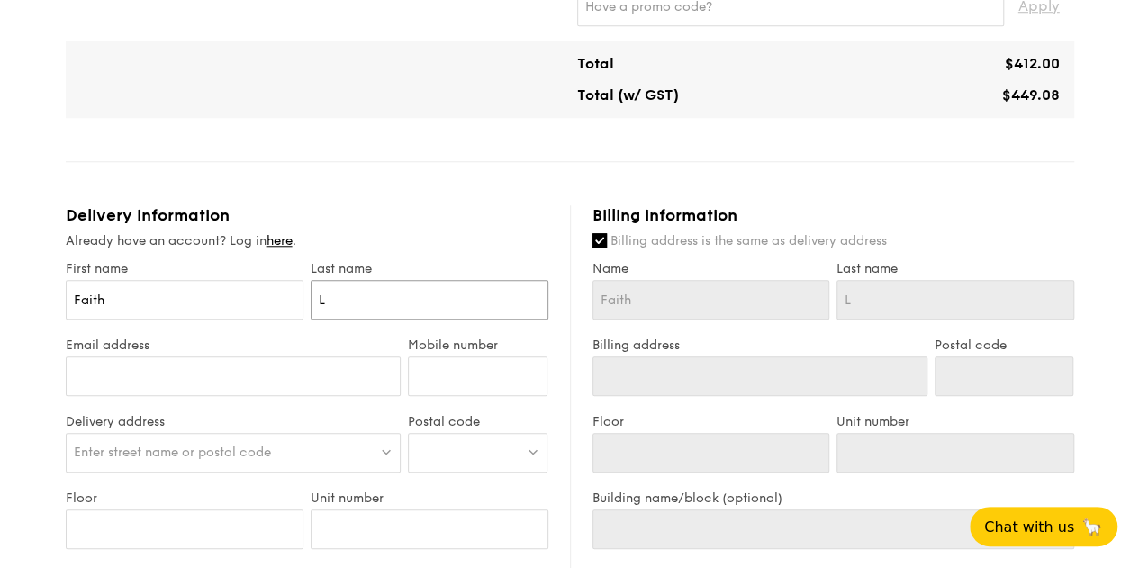
type input "La"
type input "Lai"
type input "[EMAIL_ADDRESS][DOMAIN_NAME]"
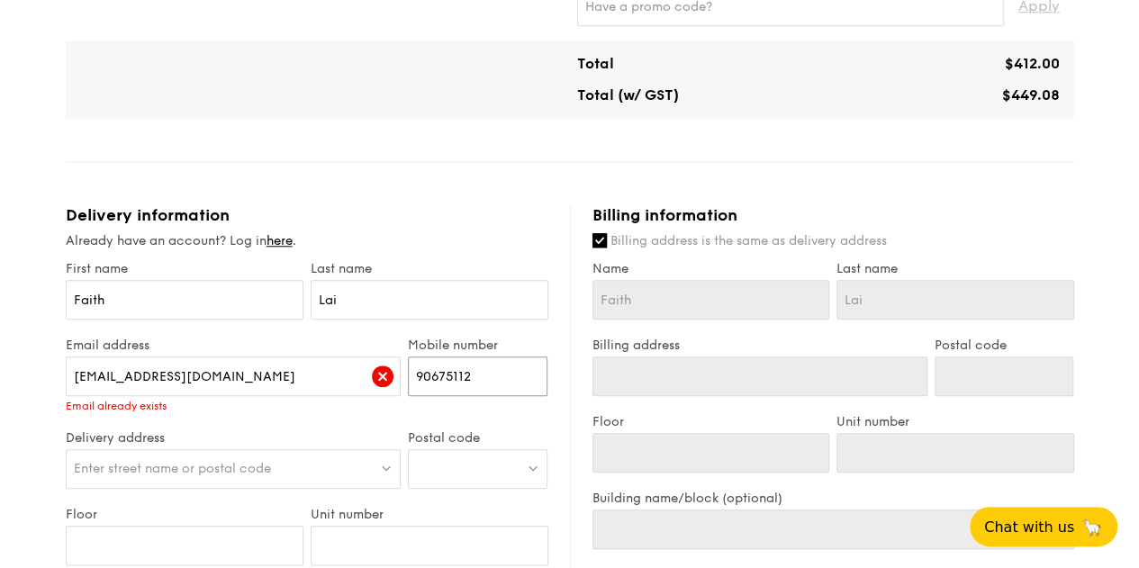
type input "90675112"
click at [225, 467] on span "Enter street name or postal code" at bounding box center [172, 468] width 197 height 15
click at [0, 387] on div "1 - Select menu 2 - Select items 3 - Check out Mini Buffet $24.80 /guest ($27.0…" at bounding box center [569, 220] width 1139 height 1880
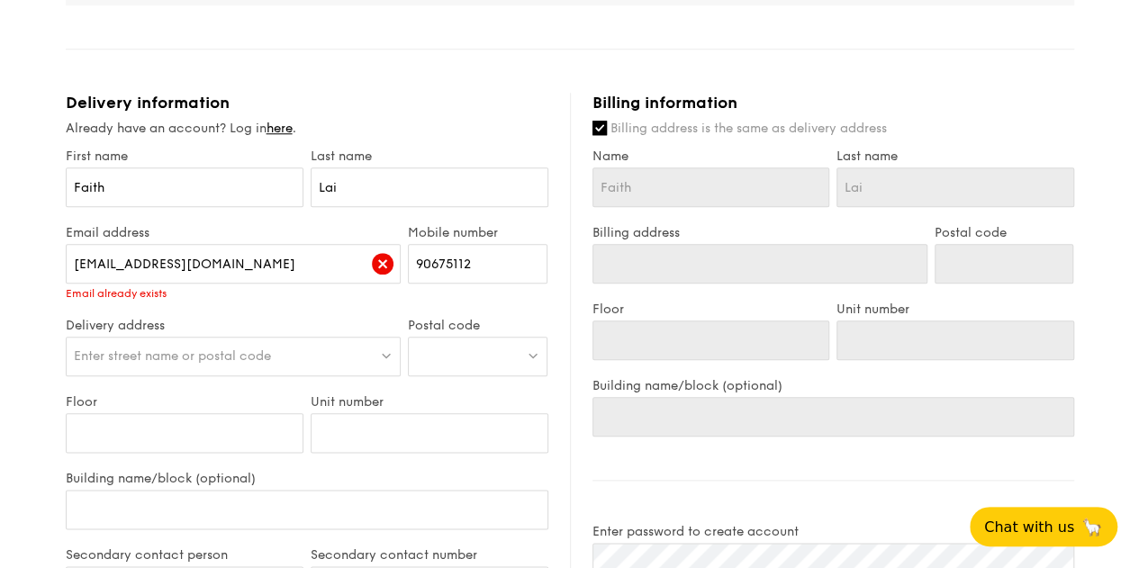
scroll to position [811, 0]
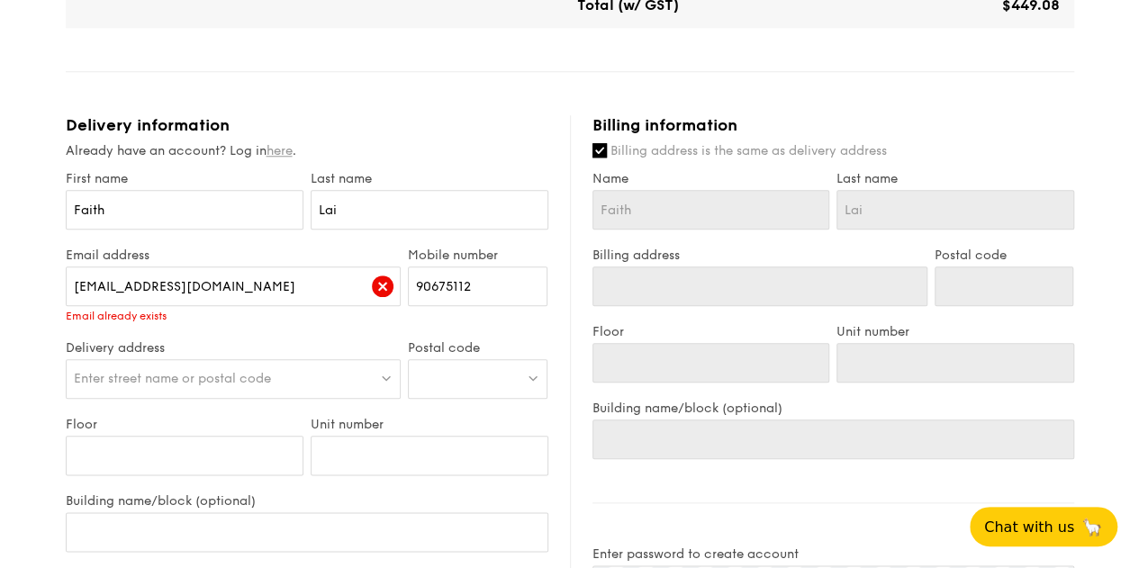
click at [285, 157] on link "here" at bounding box center [280, 150] width 26 height 15
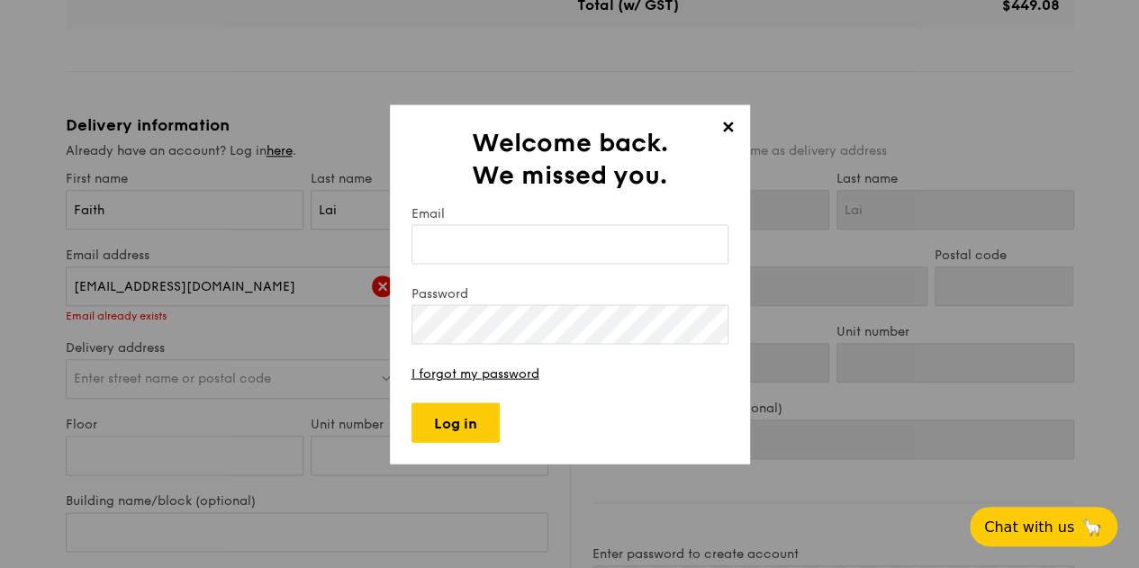
click at [512, 244] on input "Email" at bounding box center [570, 244] width 317 height 40
type input "[EMAIL_ADDRESS][DOMAIN_NAME]"
click at [470, 426] on input "Log in" at bounding box center [456, 423] width 88 height 40
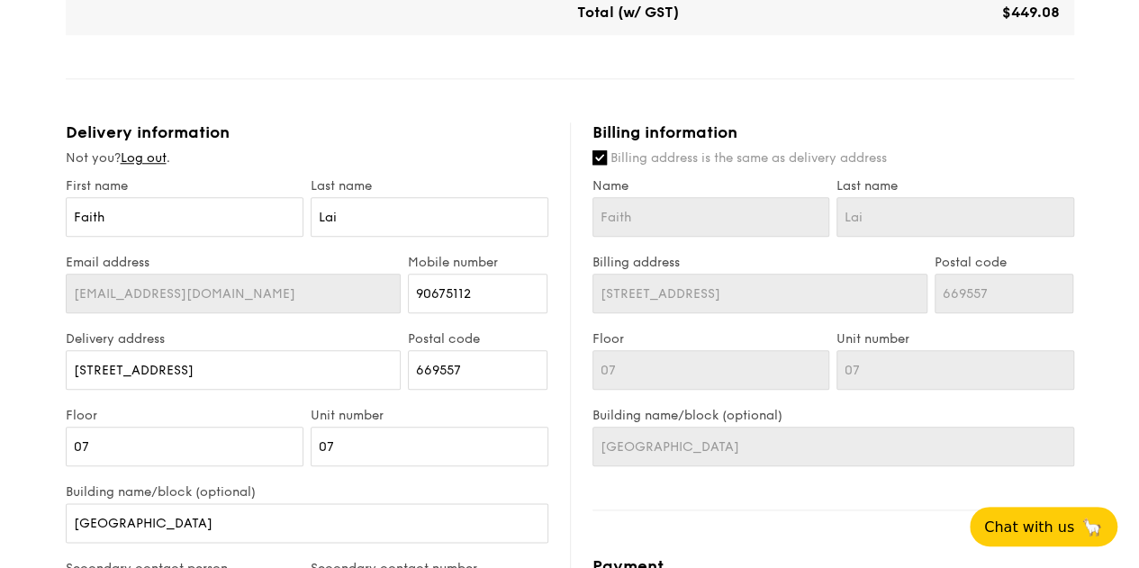
scroll to position [901, 0]
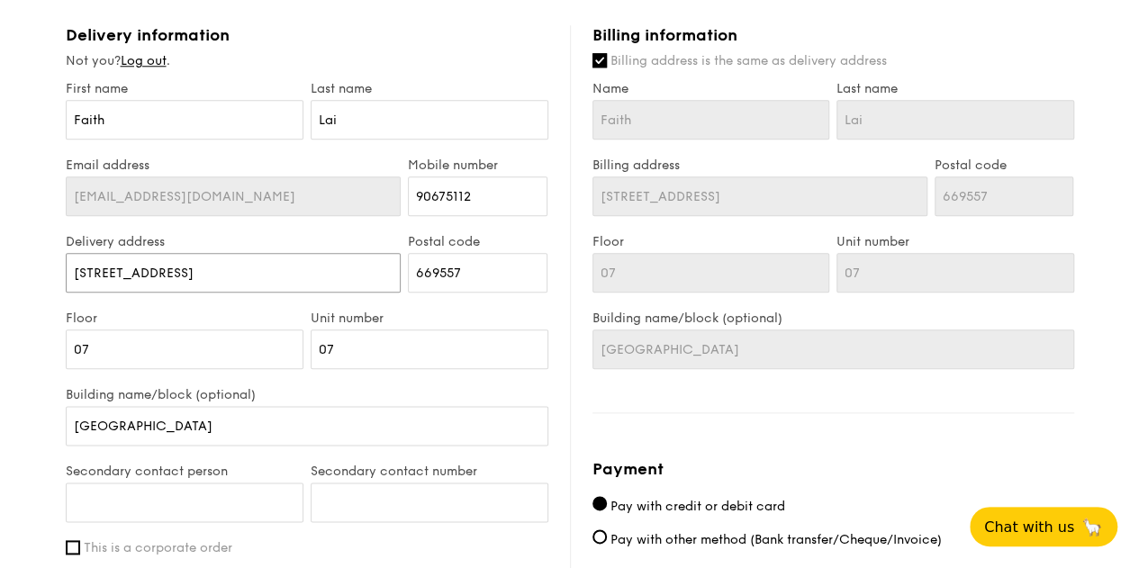
drag, startPoint x: 227, startPoint y: 275, endPoint x: 52, endPoint y: 275, distance: 174.7
click at [52, 275] on div "1 - Select menu 2 - Select items 3 - Check out Mini Buffet $24.80 /guest ($27.0…" at bounding box center [569, 79] width 1037 height 1961
type input "1"
type input "10"
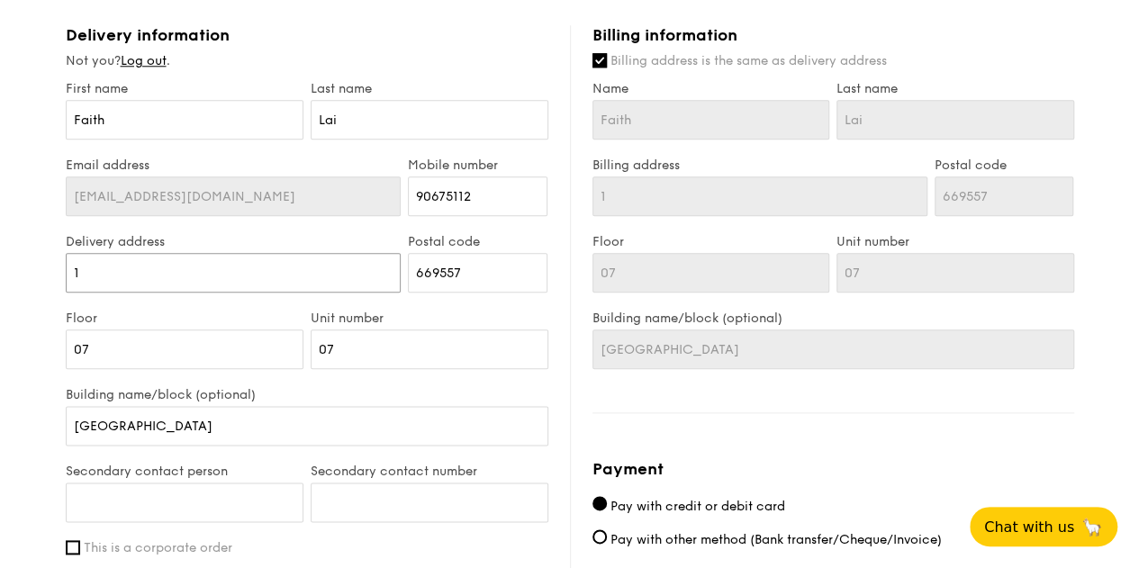
type input "10"
type input "10 H"
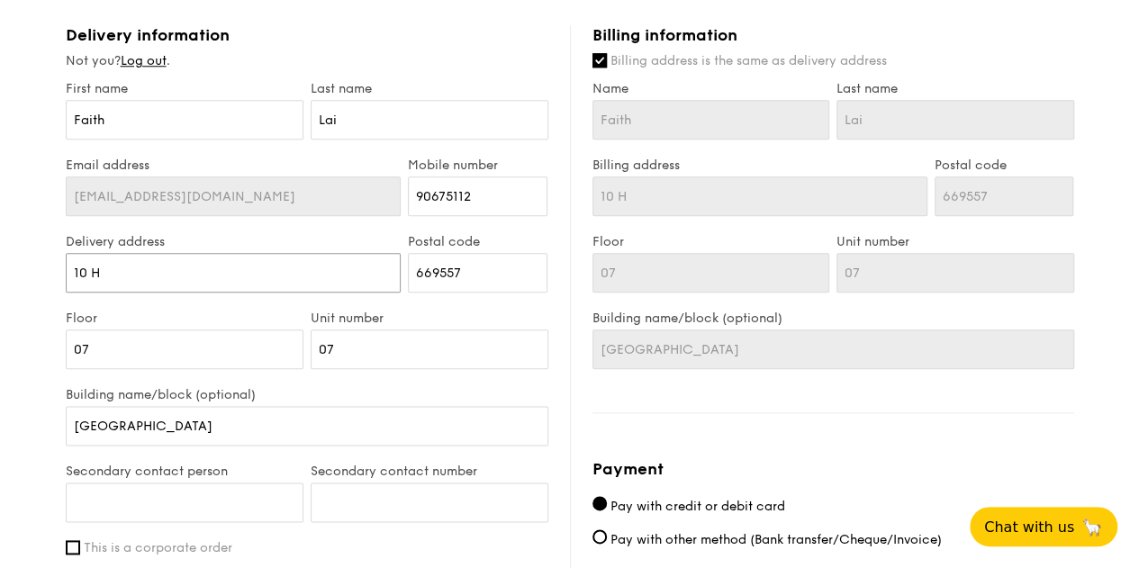
type input "10 Hi"
type input "10 Hil"
type input "10 Hill"
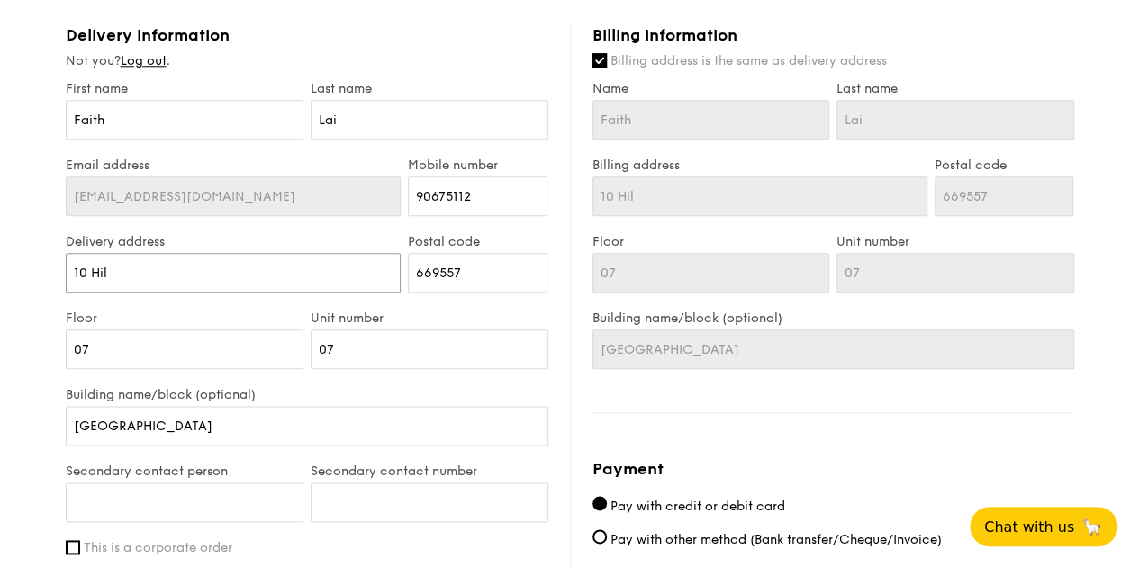
type input "10 Hill"
type input "10 Hillv"
type input "10 Hillvi"
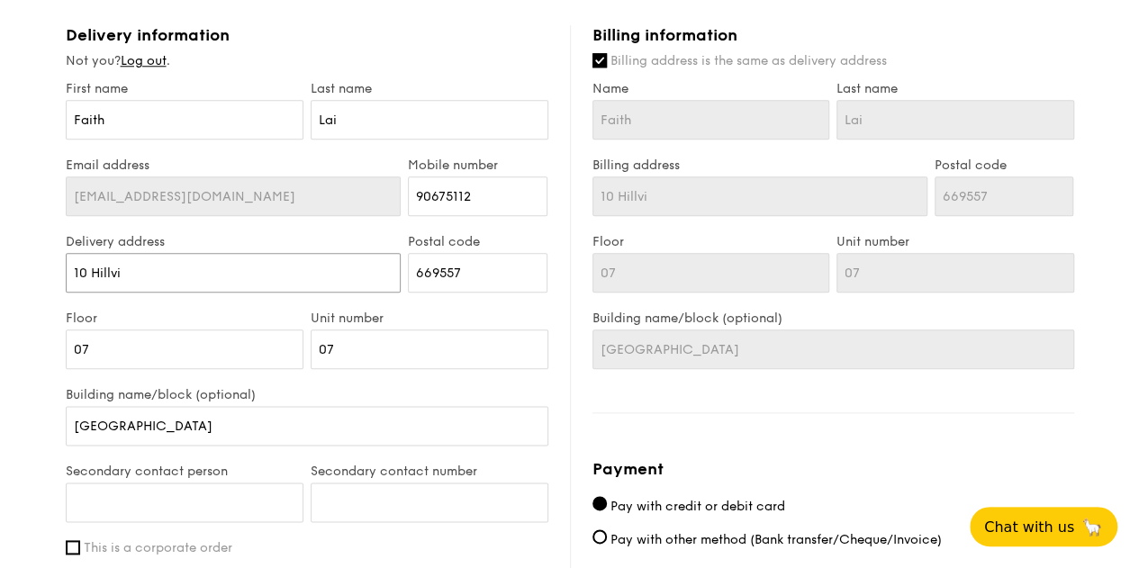
type input "10 Hillvie"
type input "10 Hillview"
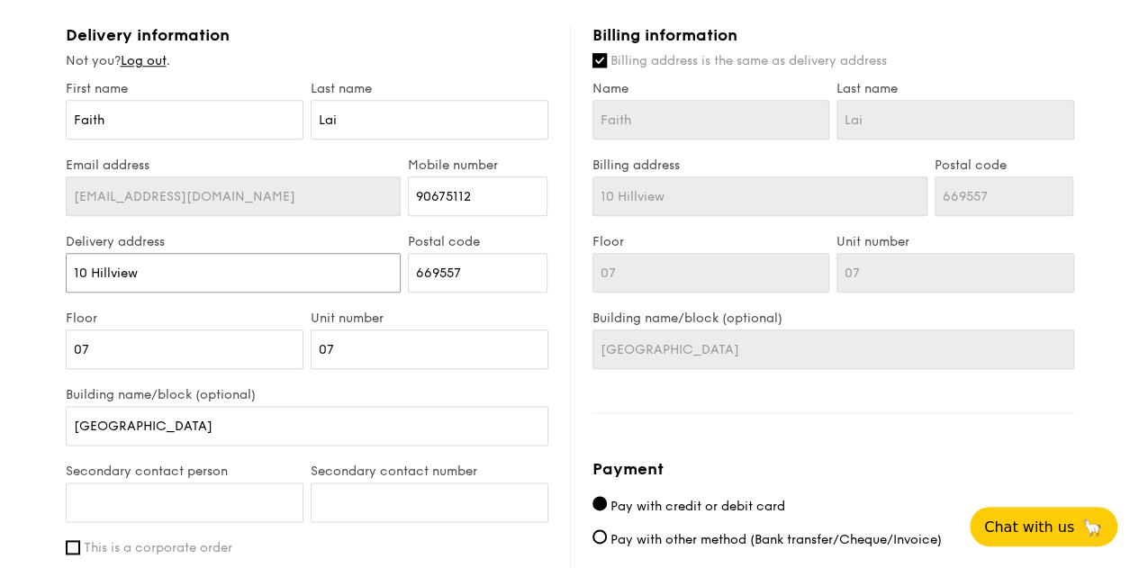
type input "10 Hillview"
type input "[STREET_ADDRESS]"
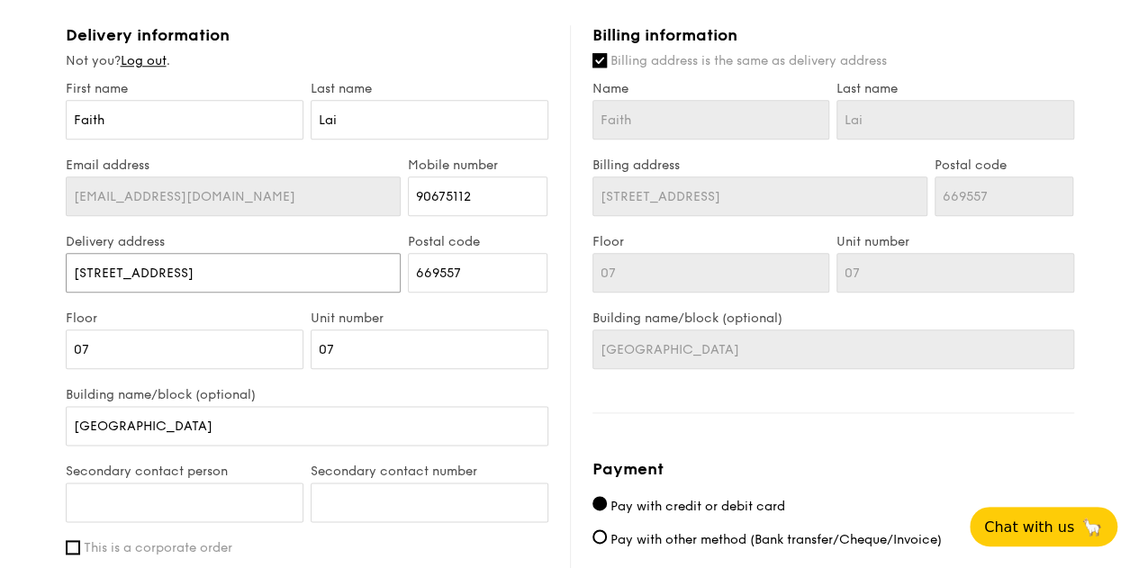
type input "10 Hillview Ris"
type input "[STREET_ADDRESS]"
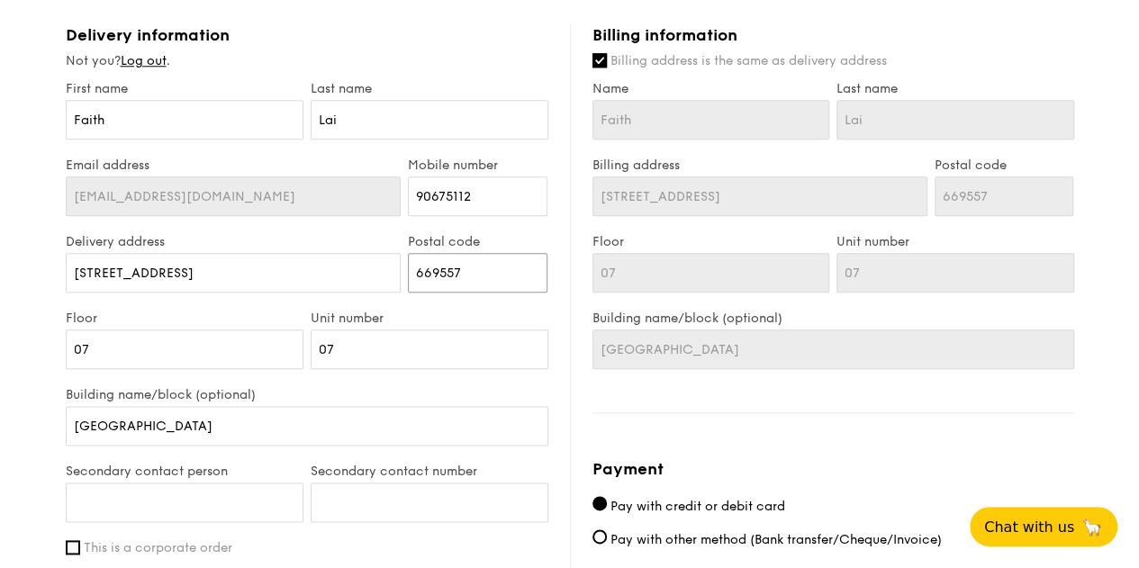
drag, startPoint x: 477, startPoint y: 270, endPoint x: 343, endPoint y: 266, distance: 134.3
click at [343, 266] on div "Delivery address [STREET_ADDRESS] Postal code 669557" at bounding box center [307, 272] width 490 height 77
type input "6"
type input "66"
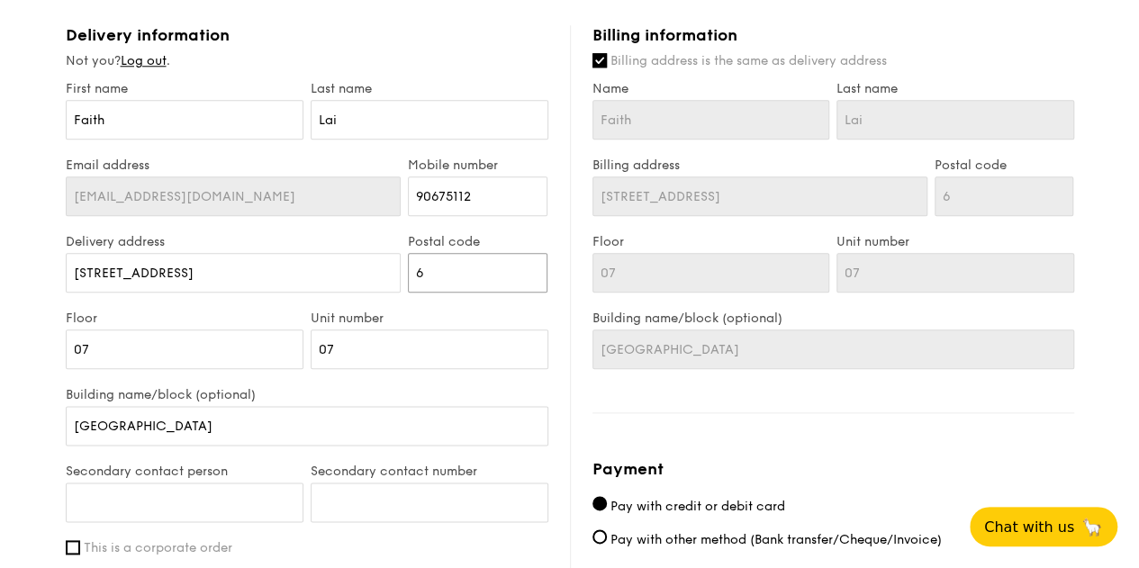
type input "66"
type input "667"
type input "6679"
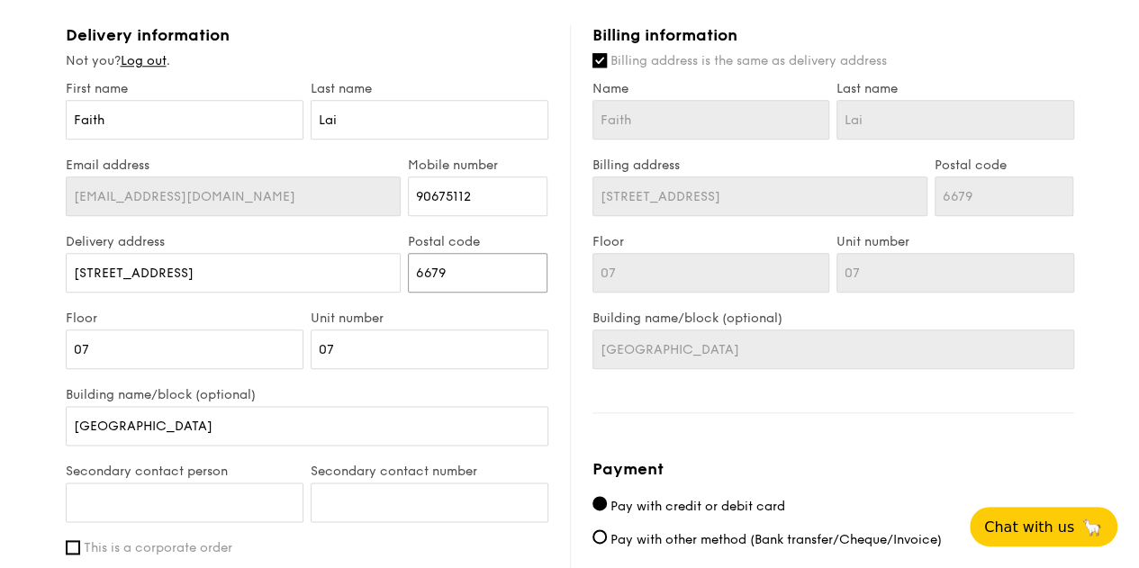
type input "66797"
type input "667972"
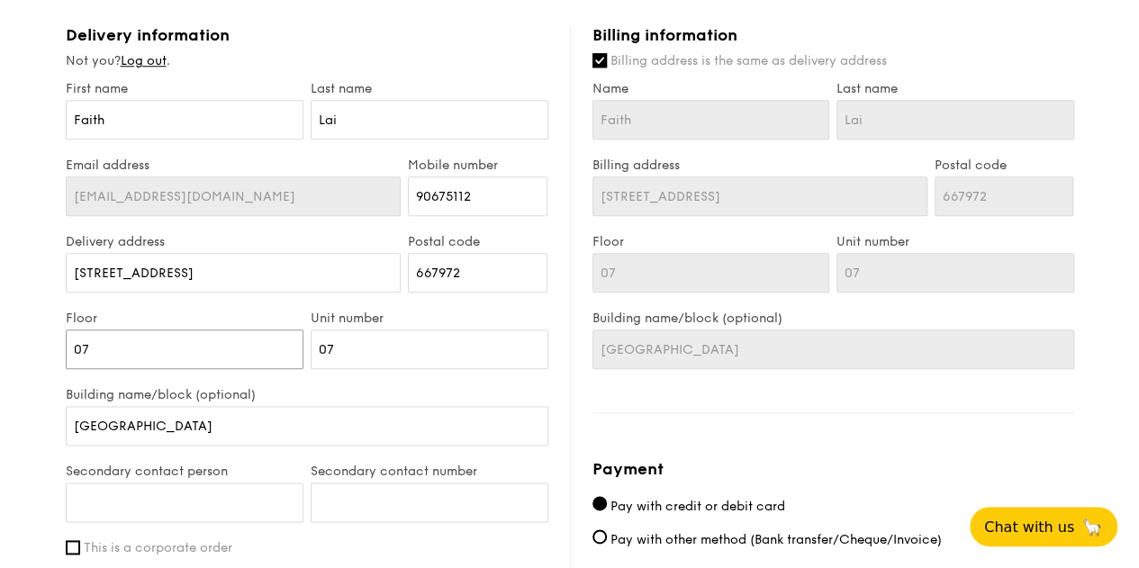
drag, startPoint x: 107, startPoint y: 354, endPoint x: 36, endPoint y: 354, distance: 71.1
click at [36, 354] on div "1 - Select menu 2 - Select items 3 - Check out Mini Buffet $24.80 /guest ($27.0…" at bounding box center [569, 79] width 1139 height 1961
type input "0"
type input "01"
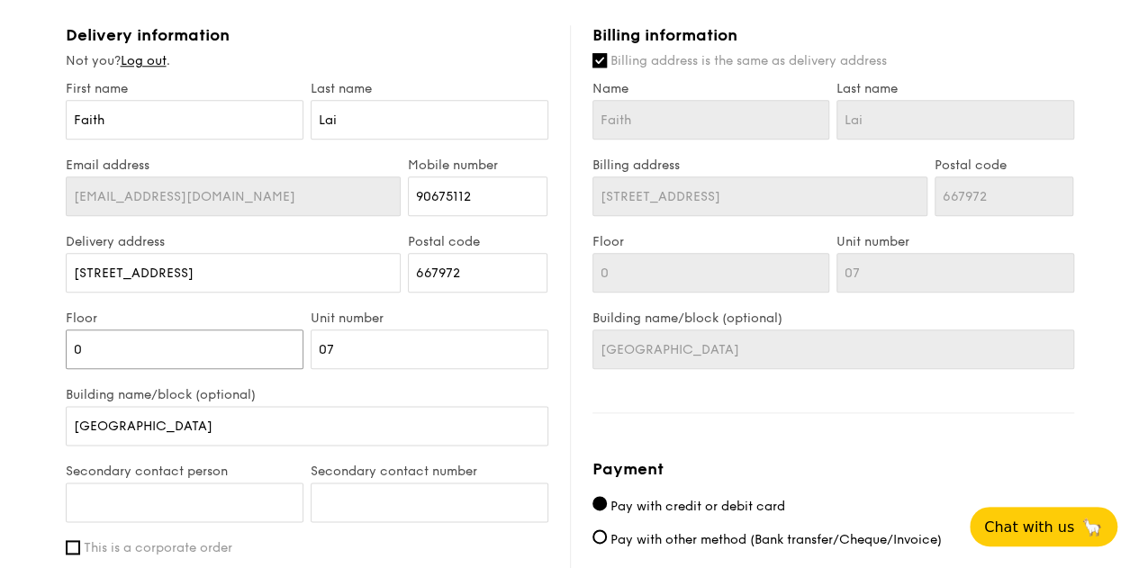
type input "01"
drag, startPoint x: 339, startPoint y: 348, endPoint x: 293, endPoint y: 352, distance: 46.2
click at [293, 352] on div "Floor 01 Unit number 07" at bounding box center [307, 349] width 490 height 77
drag, startPoint x: 265, startPoint y: 429, endPoint x: 30, endPoint y: 467, distance: 238.1
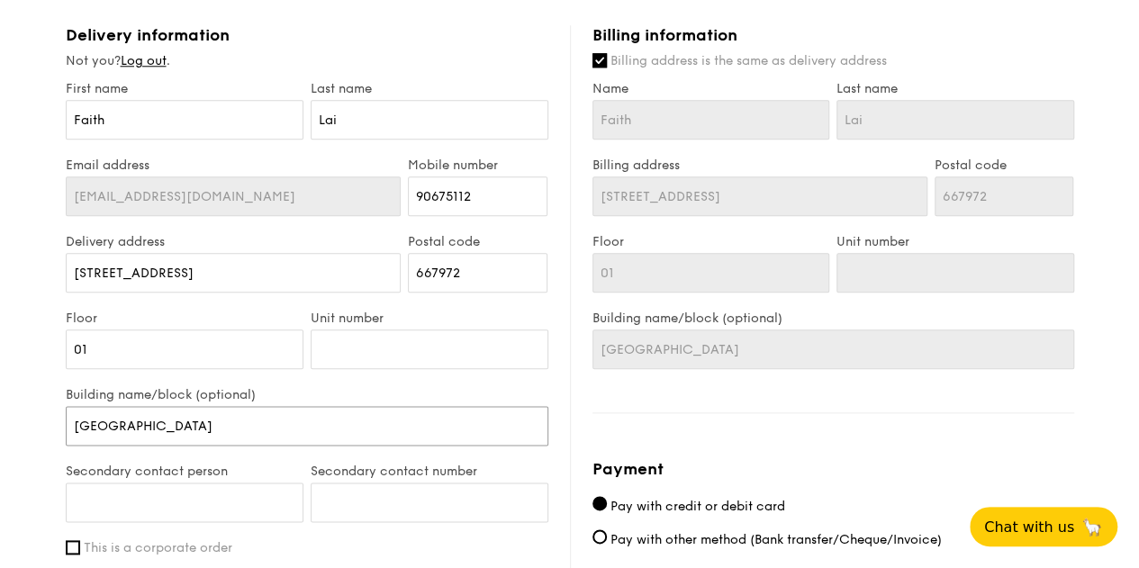
click at [30, 465] on div "1 - Select menu 2 - Select items 3 - Check out Mini Buffet $24.80 /guest ($27.0…" at bounding box center [569, 79] width 1139 height 1961
type input "M"
type input "Mi"
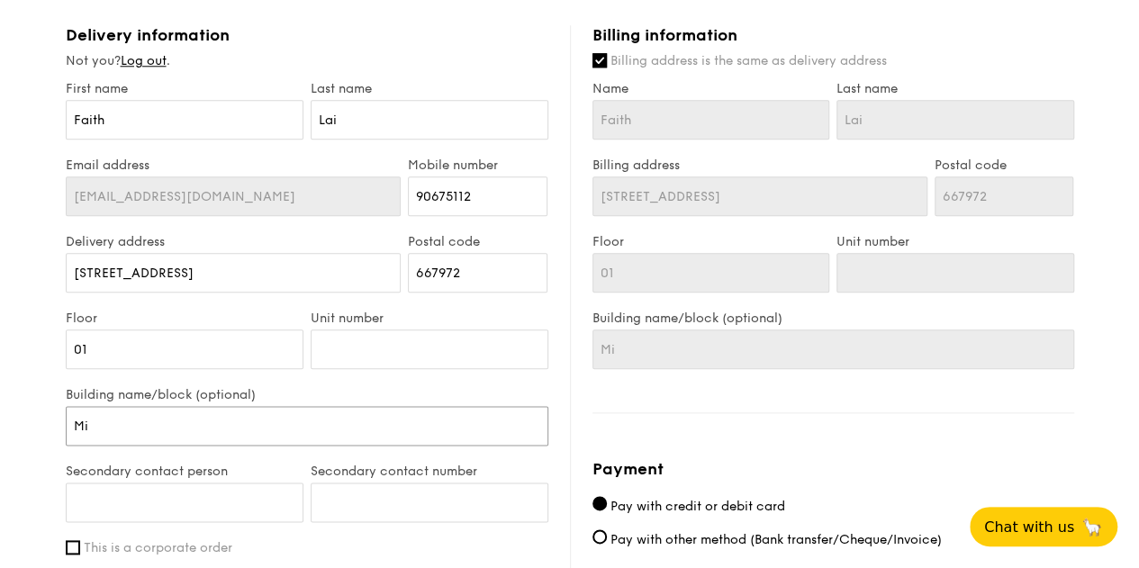
type input "Mid"
type input "Midw"
type input "Midwo"
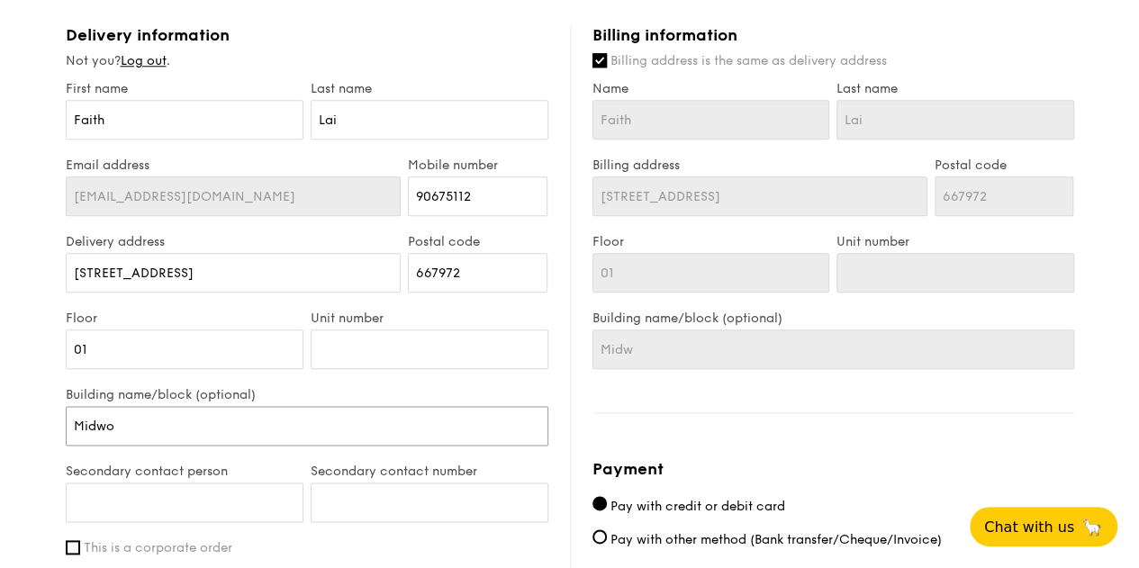
type input "Midwo"
type input "Midwoo"
type input "Midwood"
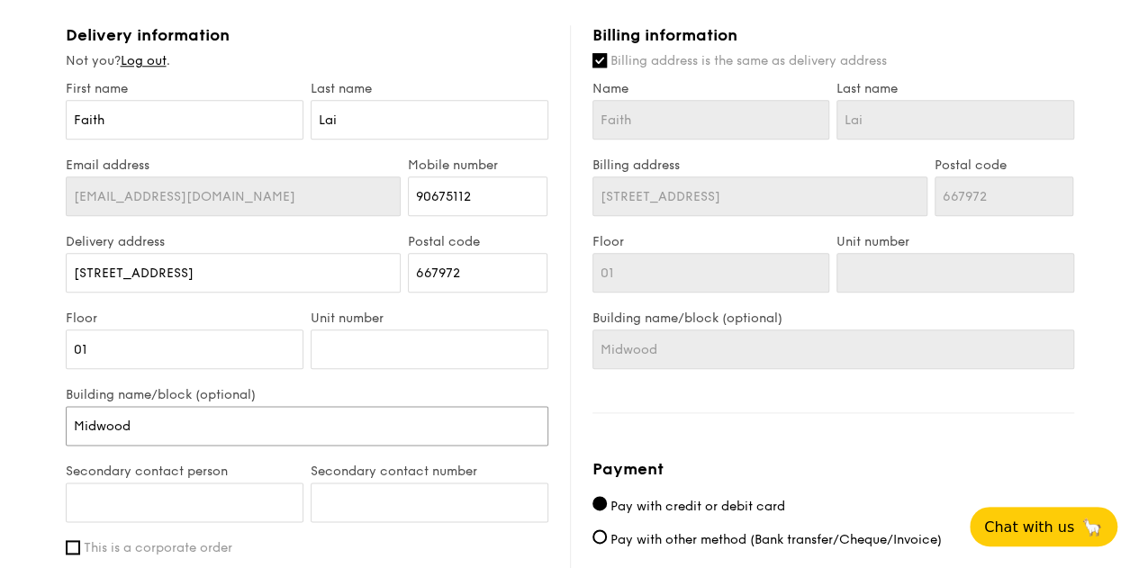
type input "Midwood"
click at [153, 498] on input "Secondary contact person" at bounding box center [185, 503] width 238 height 40
type input "[PERSON_NAME]"
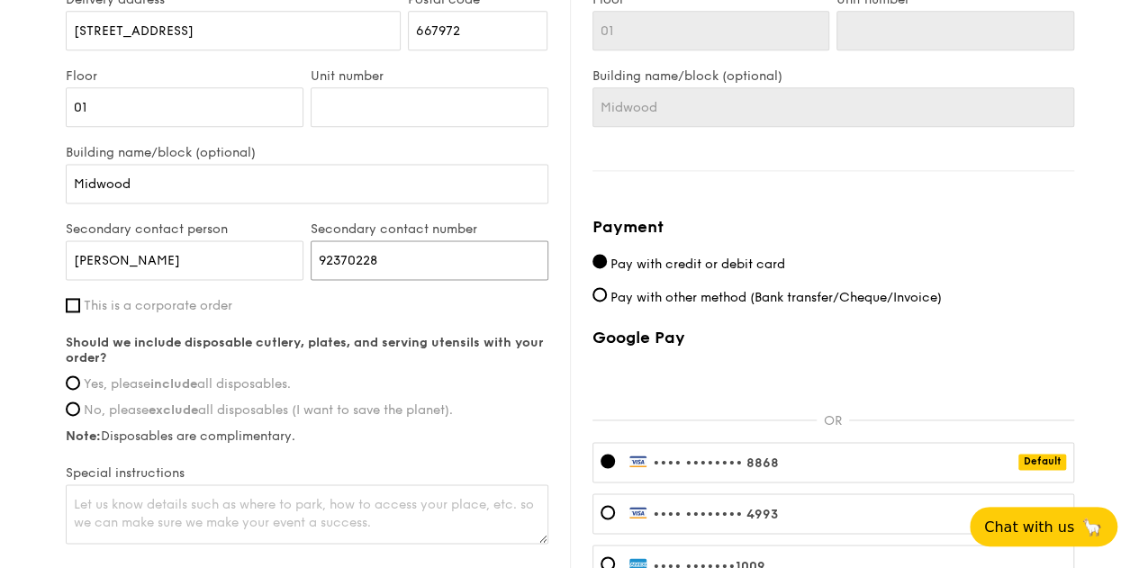
scroll to position [1171, 0]
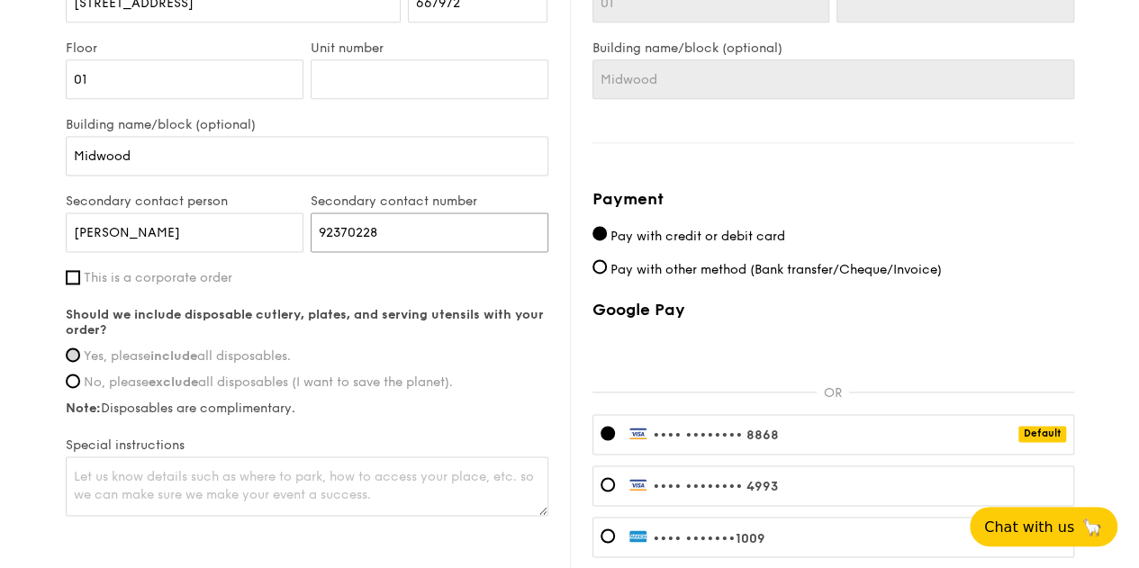
type input "92370228"
click at [78, 352] on input "Yes, please include all disposables." at bounding box center [73, 355] width 14 height 14
radio input "true"
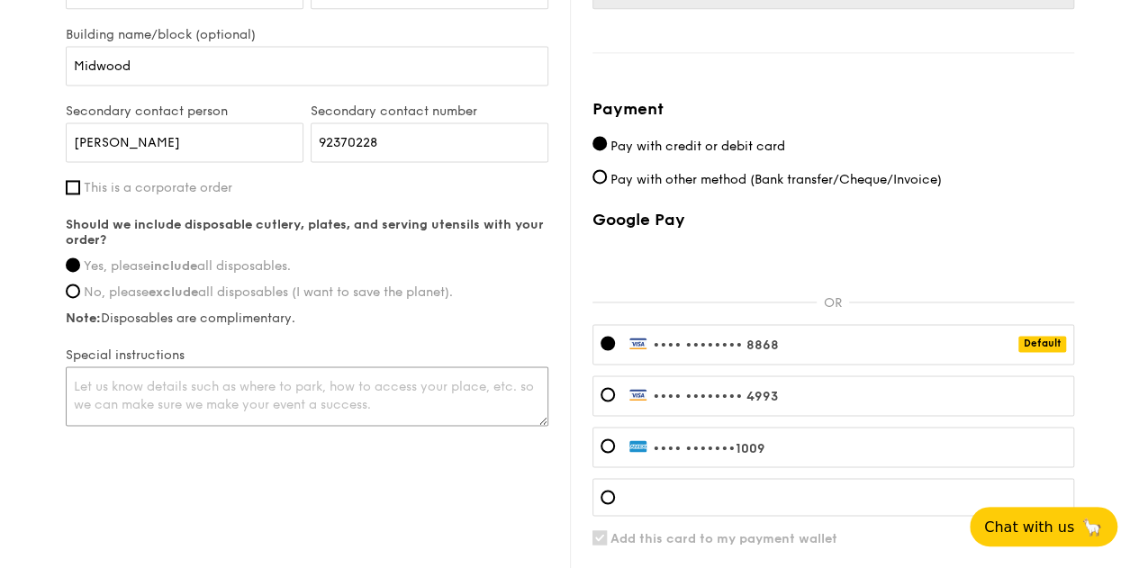
click at [174, 392] on textarea at bounding box center [307, 396] width 483 height 59
drag, startPoint x: 133, startPoint y: 377, endPoint x: 75, endPoint y: 377, distance: 58.5
click at [75, 377] on textarea "Venue at [GEOGRAPHIC_DATA] near the pool" at bounding box center [307, 396] width 483 height 59
click at [397, 370] on textarea "Deliver to Function Room near the pool" at bounding box center [307, 396] width 483 height 59
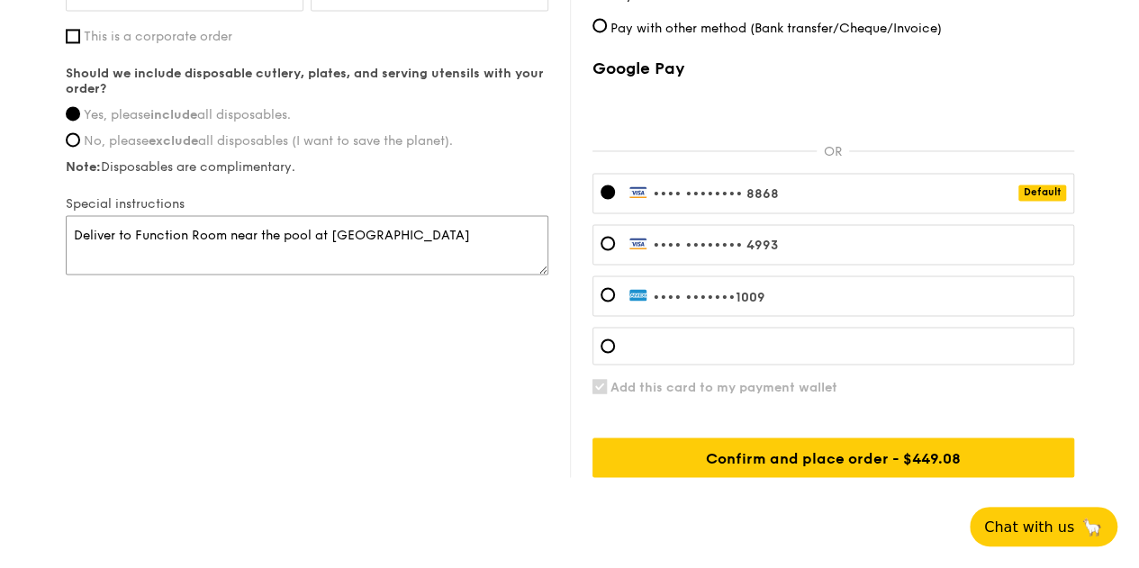
scroll to position [1441, 0]
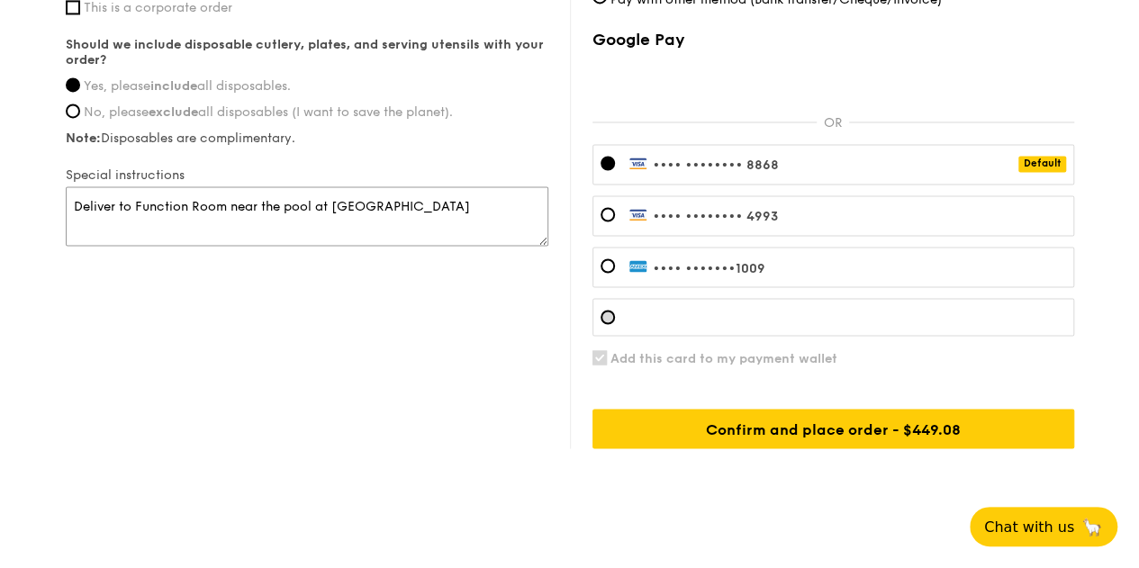
type textarea "Deliver to Function Room near the pool at [GEOGRAPHIC_DATA]"
click at [607, 313] on div at bounding box center [608, 317] width 14 height 14
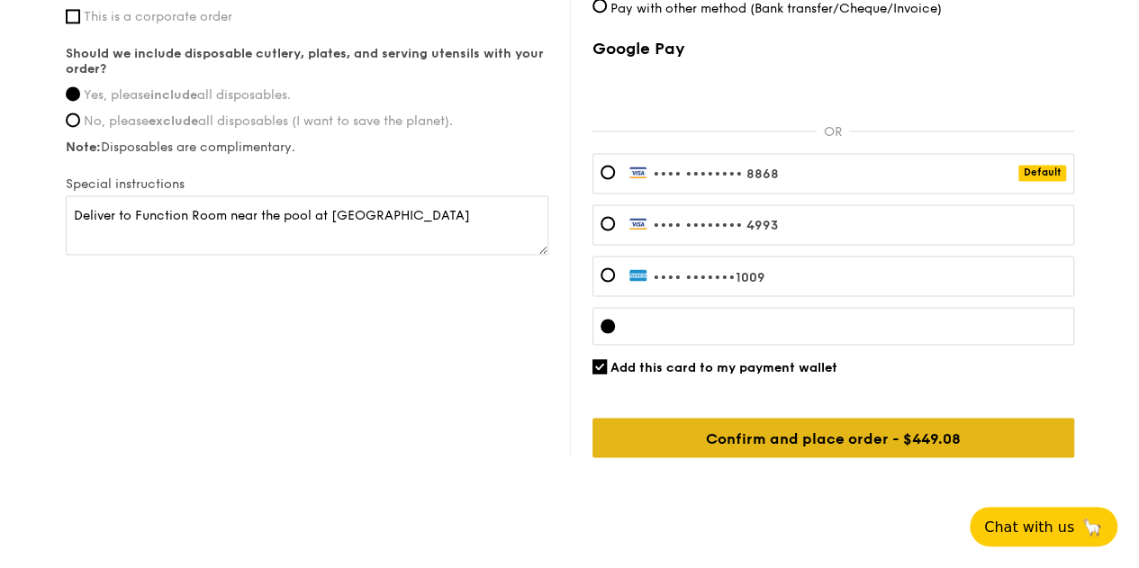
scroll to position [1461, 0]
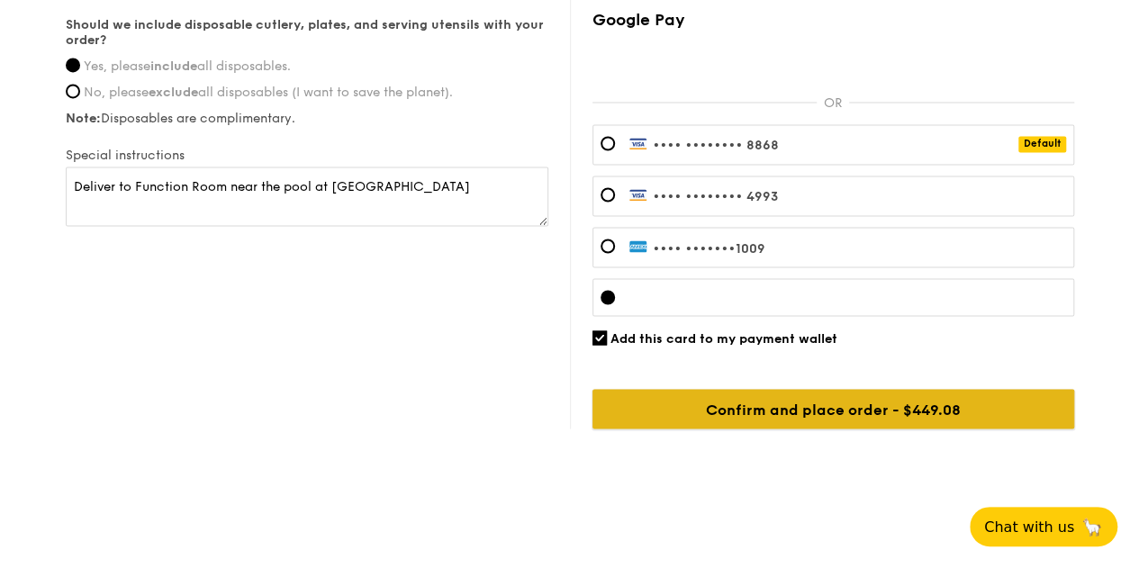
click at [726, 402] on input "Confirm and place order - $449.08" at bounding box center [834, 409] width 482 height 40
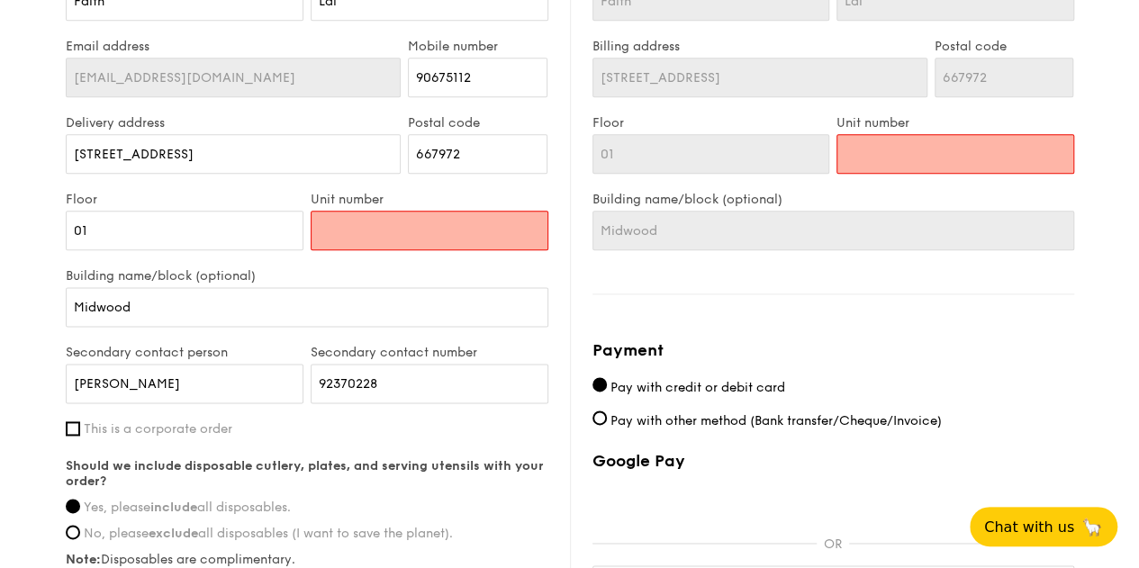
scroll to position [868, 0]
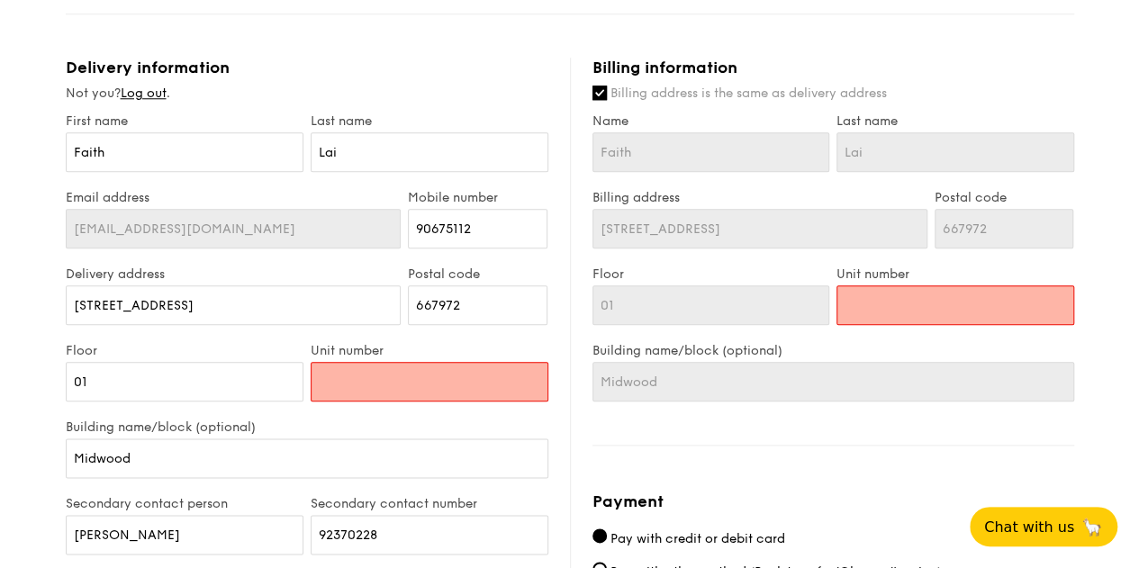
click at [476, 380] on input "Unit number" at bounding box center [430, 382] width 238 height 40
type input "0"
type input "01"
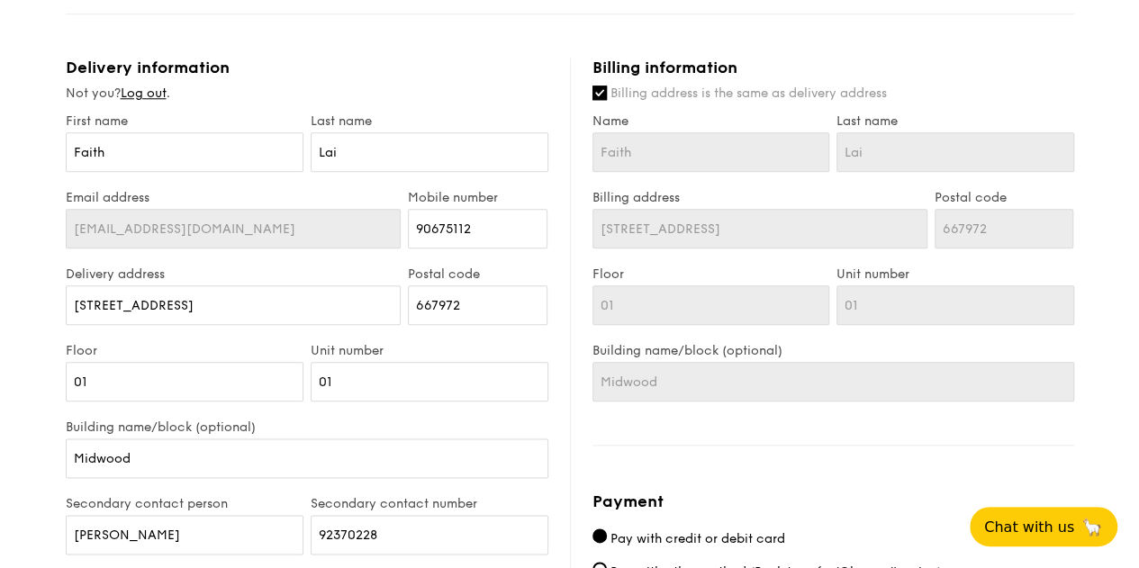
click at [29, 357] on div "1 - Select menu 2 - Select items 3 - Check out Mini Buffet $24.80 /guest ($27.0…" at bounding box center [569, 112] width 1139 height 1961
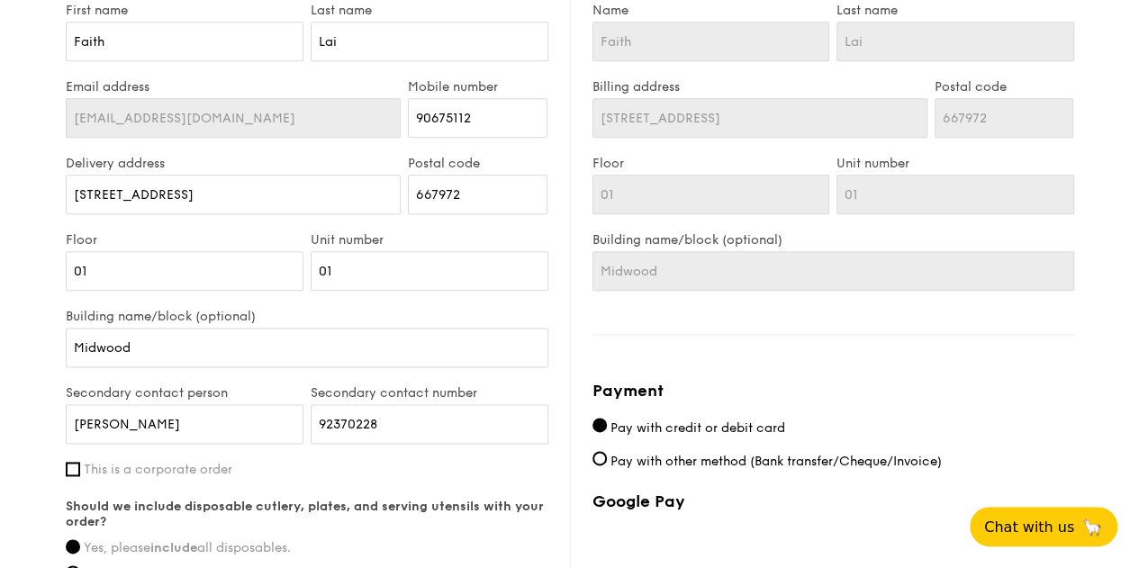
scroll to position [958, 0]
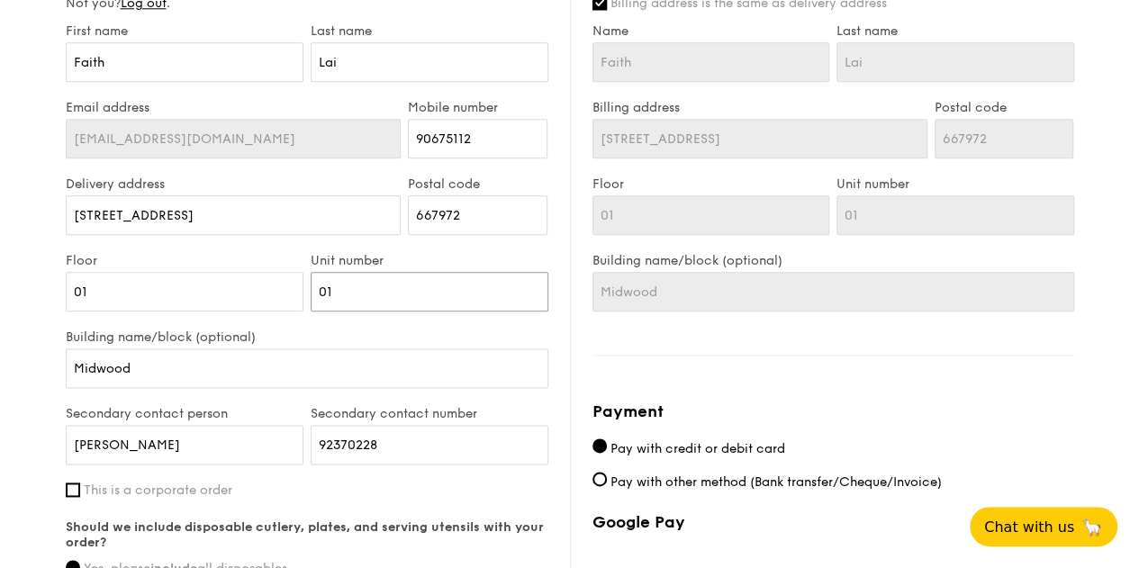
click at [359, 289] on input "01" at bounding box center [430, 292] width 238 height 40
type input "0"
type input "00"
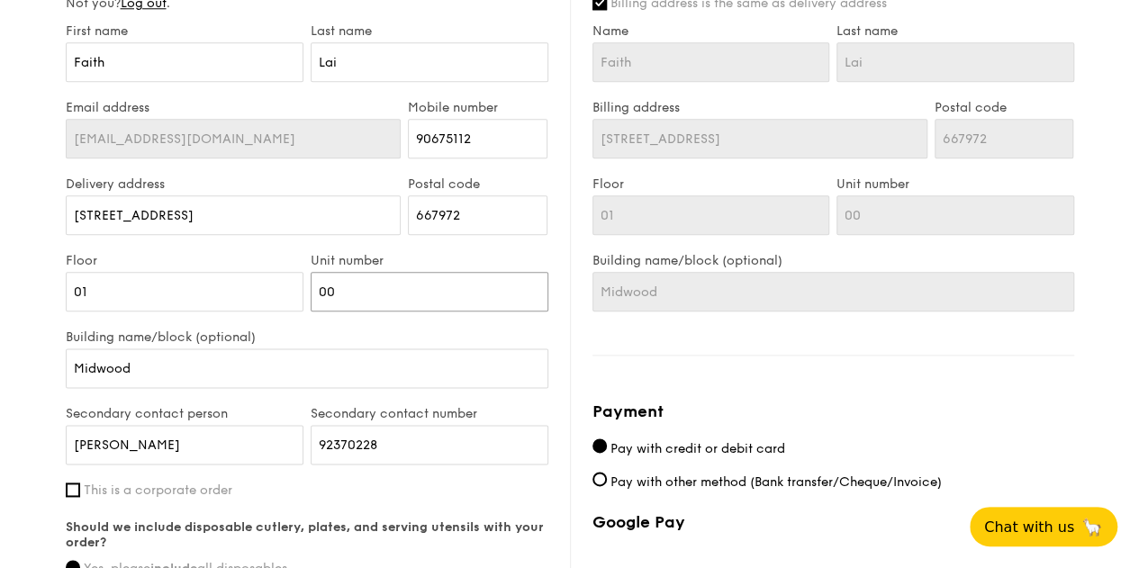
type input "00"
click at [148, 296] on input "01" at bounding box center [185, 292] width 238 height 40
click at [32, 322] on div "1 - Select menu 2 - Select items 3 - Check out Mini Buffet $24.80 /guest ($27.0…" at bounding box center [569, 22] width 1139 height 1961
click at [17, 323] on div "1 - Select menu 2 - Select items 3 - Check out Mini Buffet $24.80 /guest ($27.0…" at bounding box center [569, 22] width 1139 height 1961
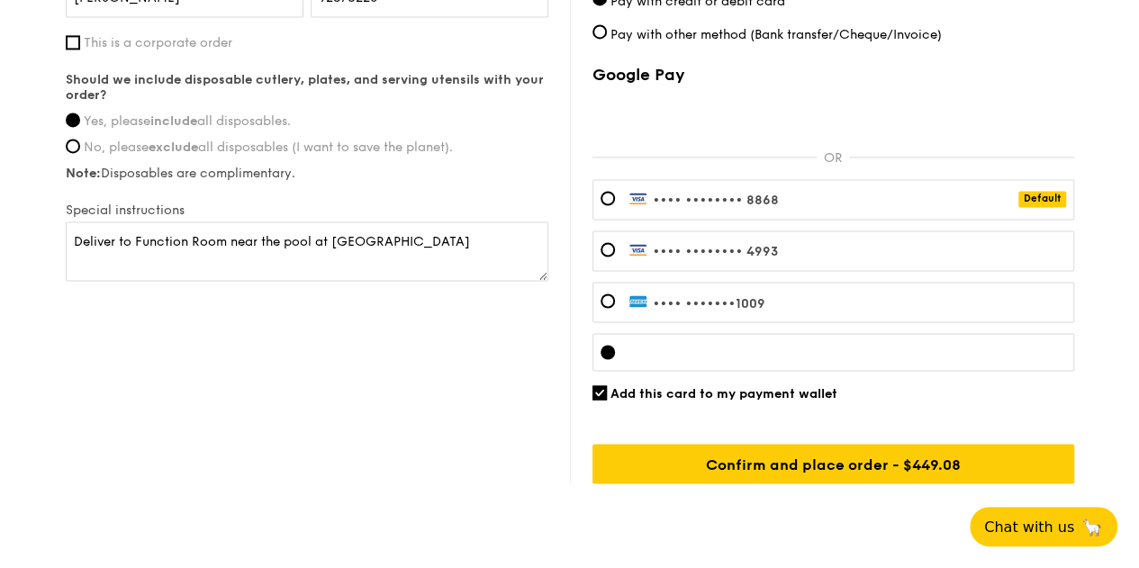
scroll to position [1409, 0]
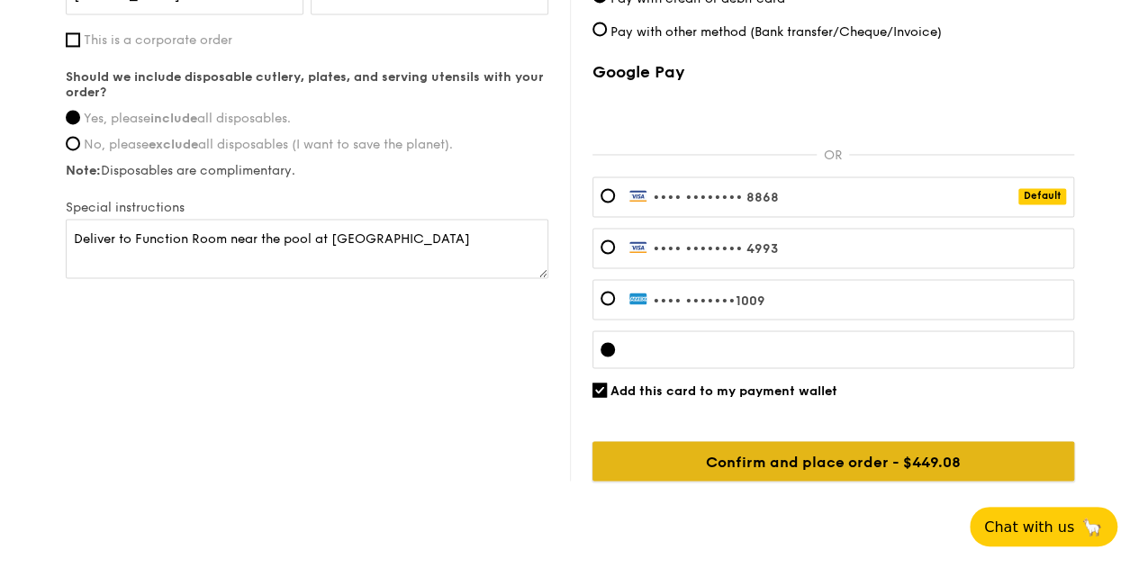
click at [837, 461] on input "Confirm and place order - $449.08" at bounding box center [834, 461] width 482 height 40
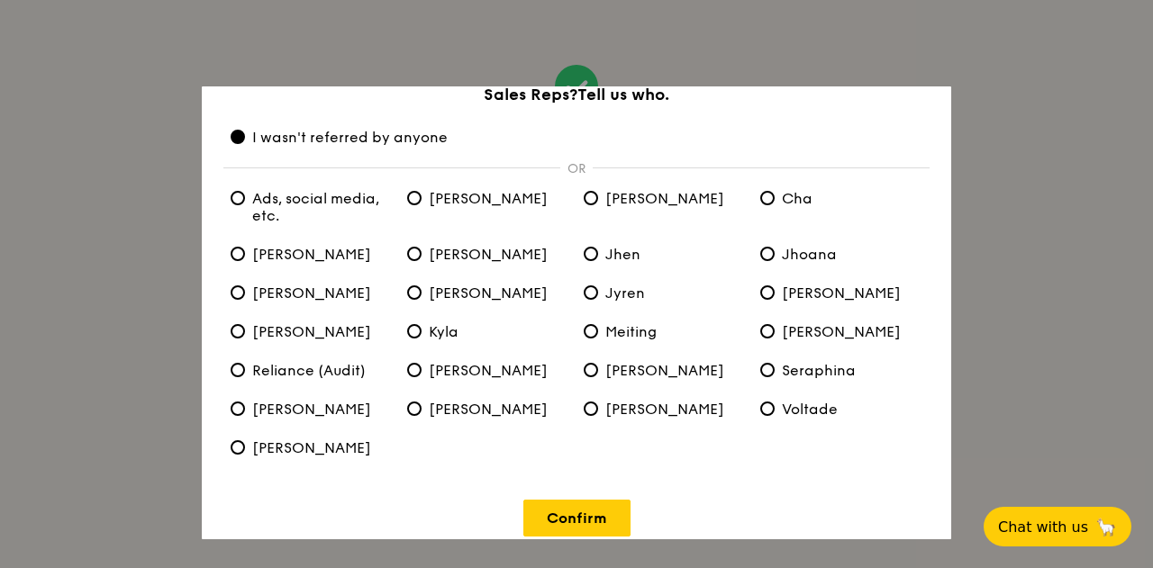
scroll to position [72, 0]
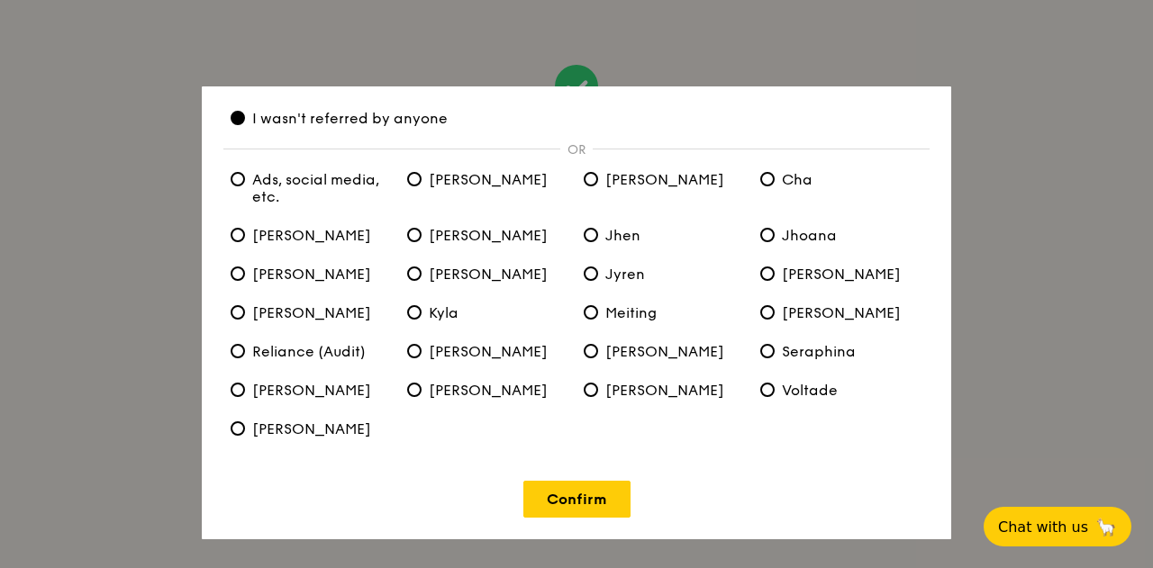
drag, startPoint x: 554, startPoint y: 491, endPoint x: 449, endPoint y: 507, distance: 105.7
click at [449, 507] on div "Confirm" at bounding box center [576, 488] width 706 height 59
click at [549, 494] on link "Confirm" at bounding box center [576, 499] width 107 height 37
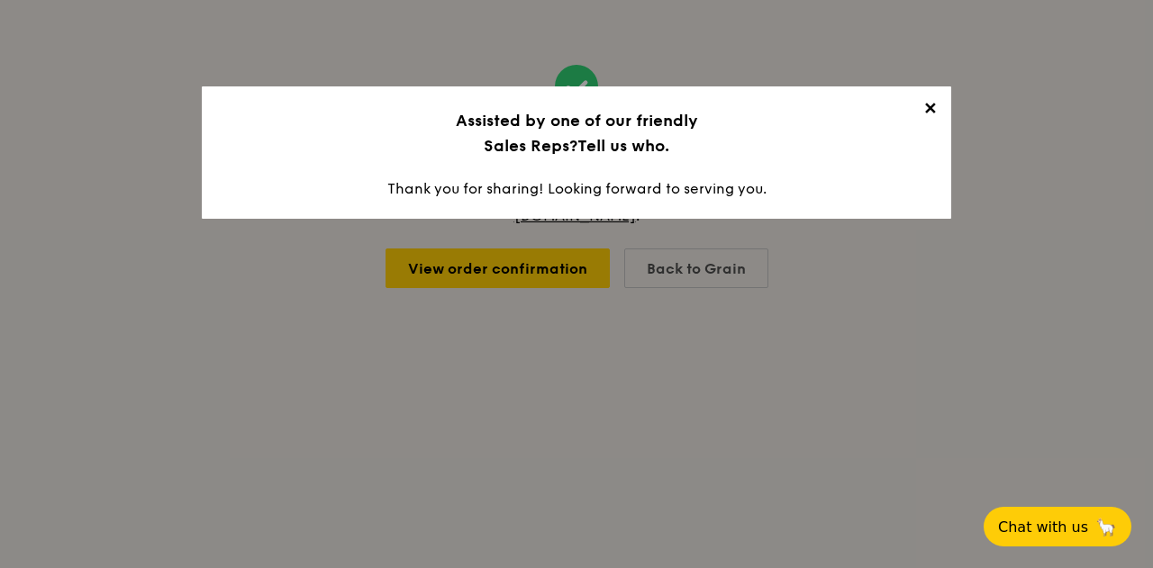
click at [939, 107] on span "✕" at bounding box center [929, 111] width 25 height 25
